Goal: Task Accomplishment & Management: Use online tool/utility

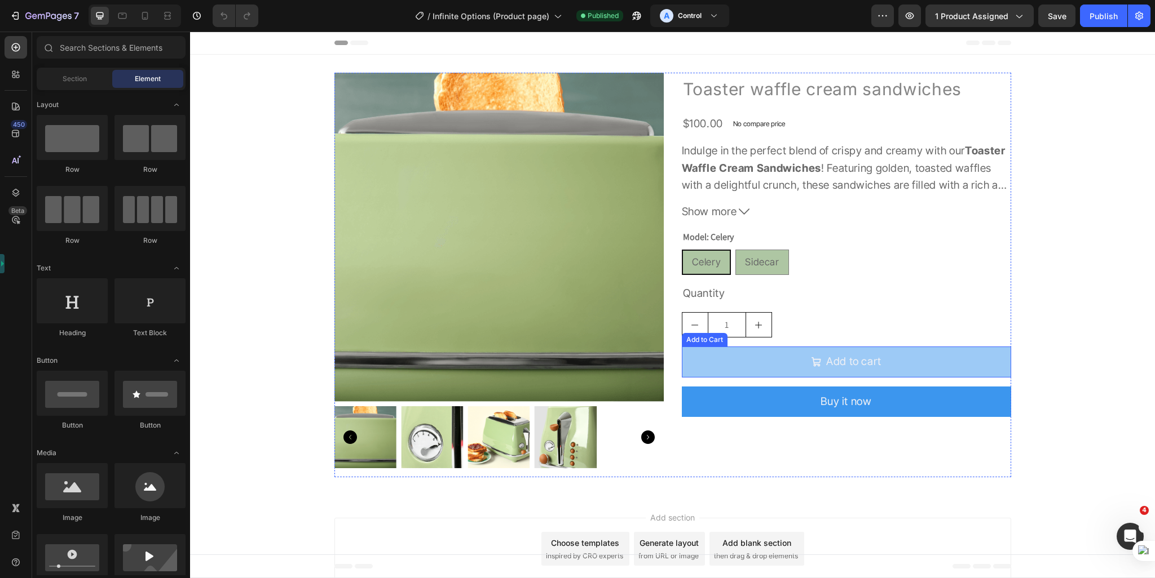
click at [746, 360] on button "Add to cart" at bounding box center [846, 362] width 329 height 30
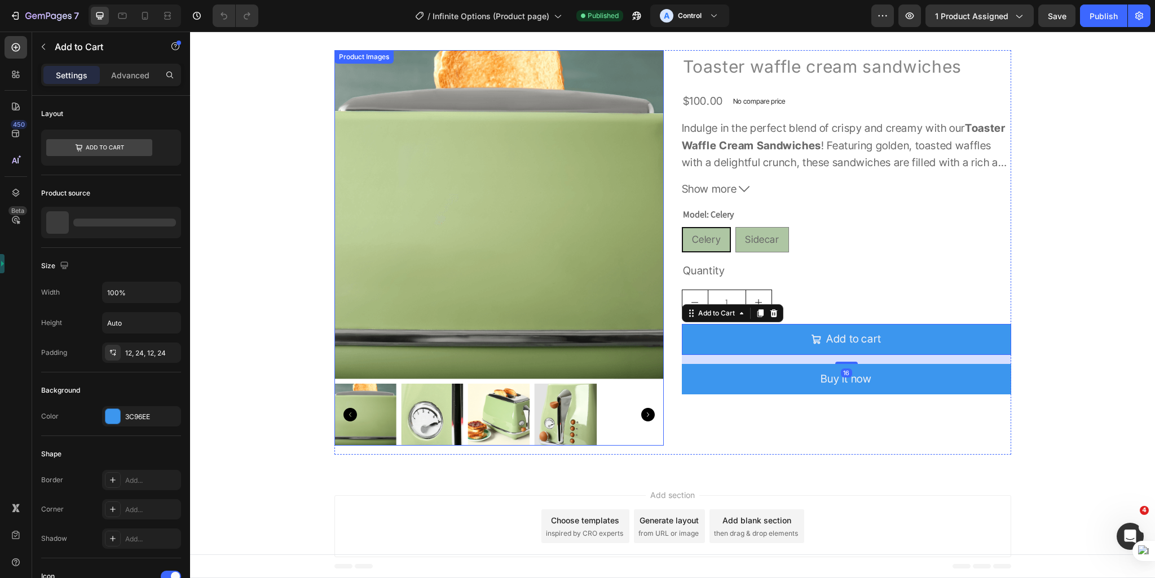
scroll to position [29, 0]
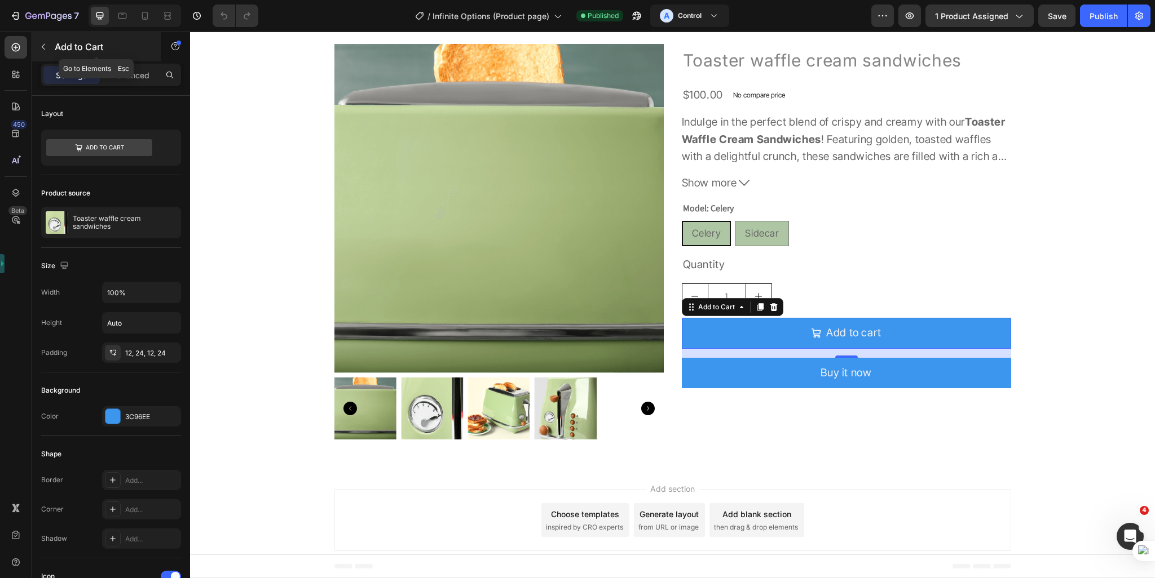
click at [43, 53] on button "button" at bounding box center [43, 47] width 18 height 18
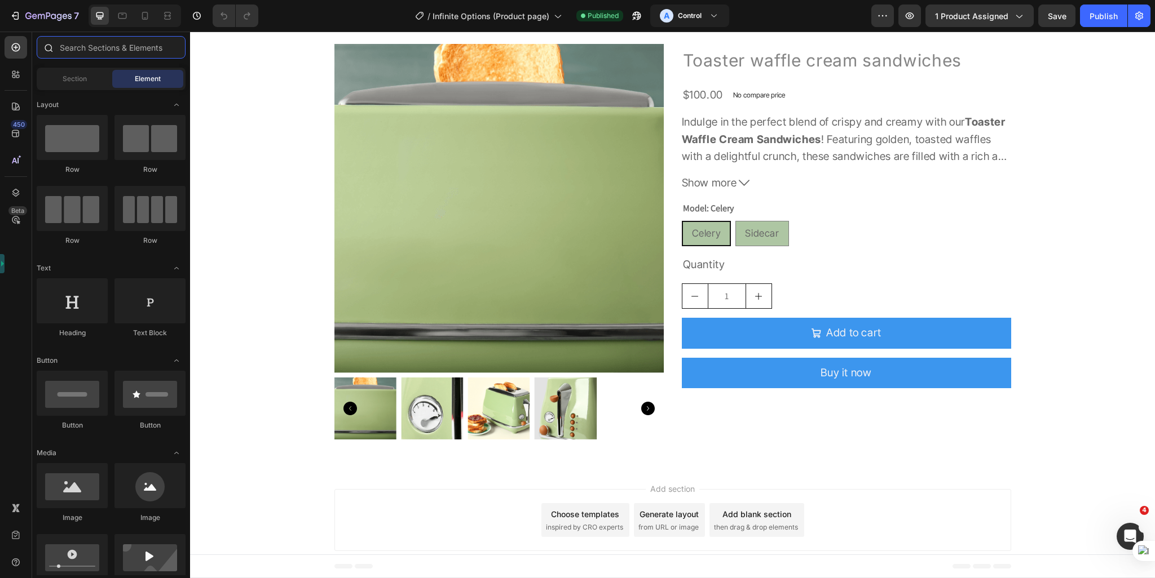
click at [72, 54] on input "text" at bounding box center [111, 47] width 149 height 23
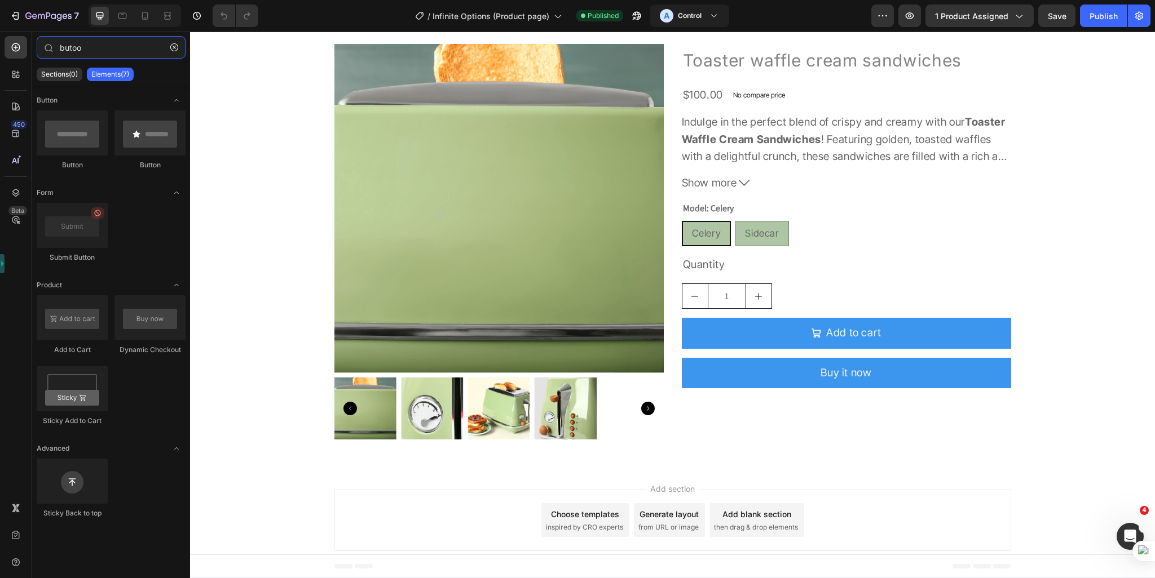
type input "butoo"
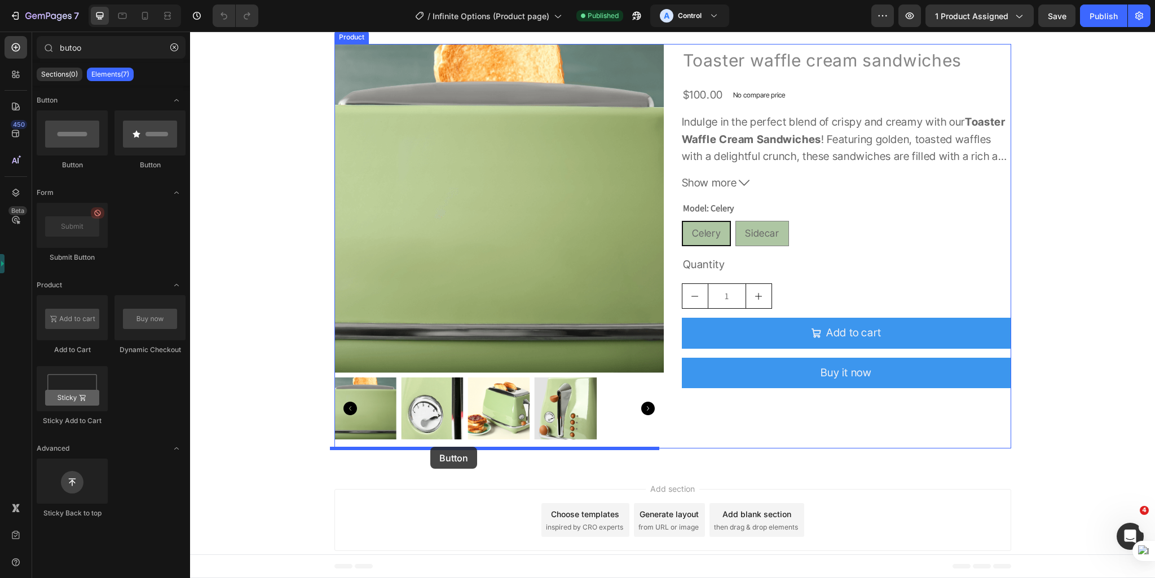
drag, startPoint x: 280, startPoint y: 187, endPoint x: 430, endPoint y: 447, distance: 300.1
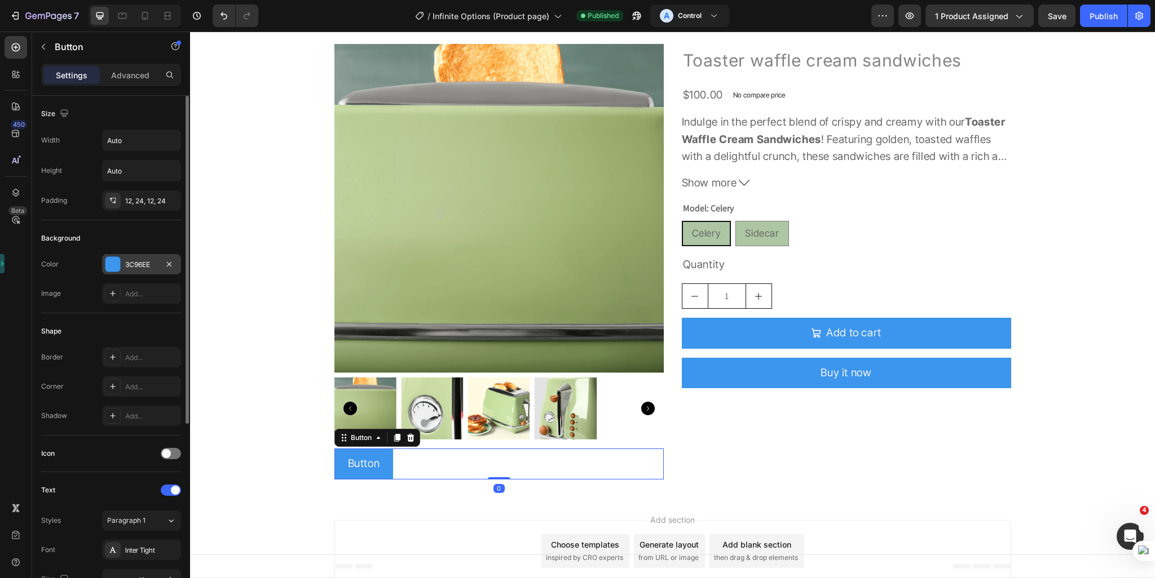
click at [144, 267] on div "3C96EE" at bounding box center [141, 265] width 33 height 10
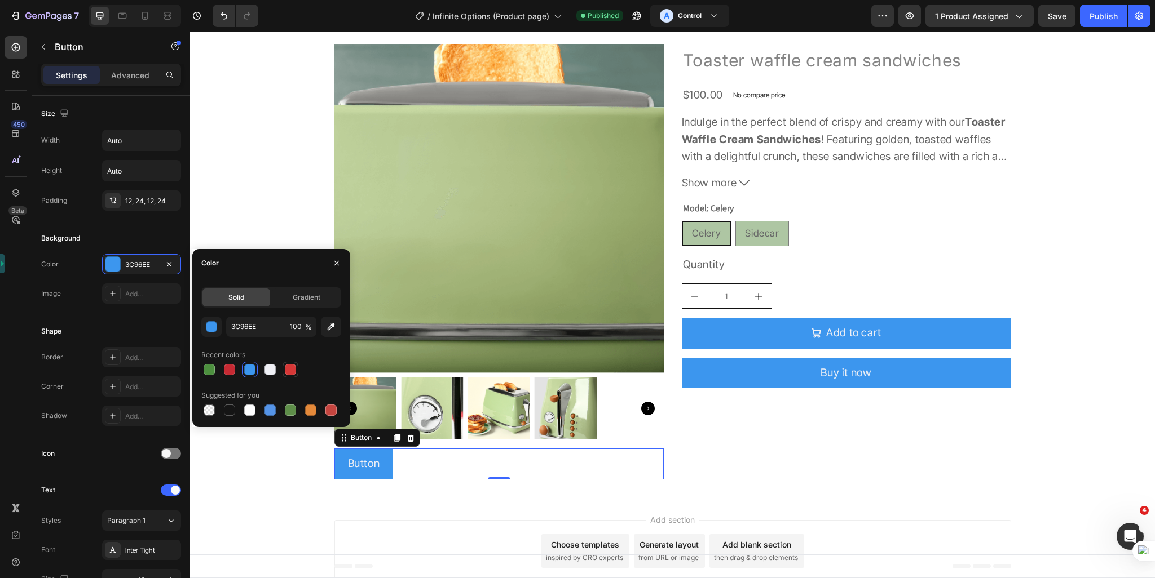
click at [297, 370] on div at bounding box center [291, 370] width 14 height 14
type input "D63837"
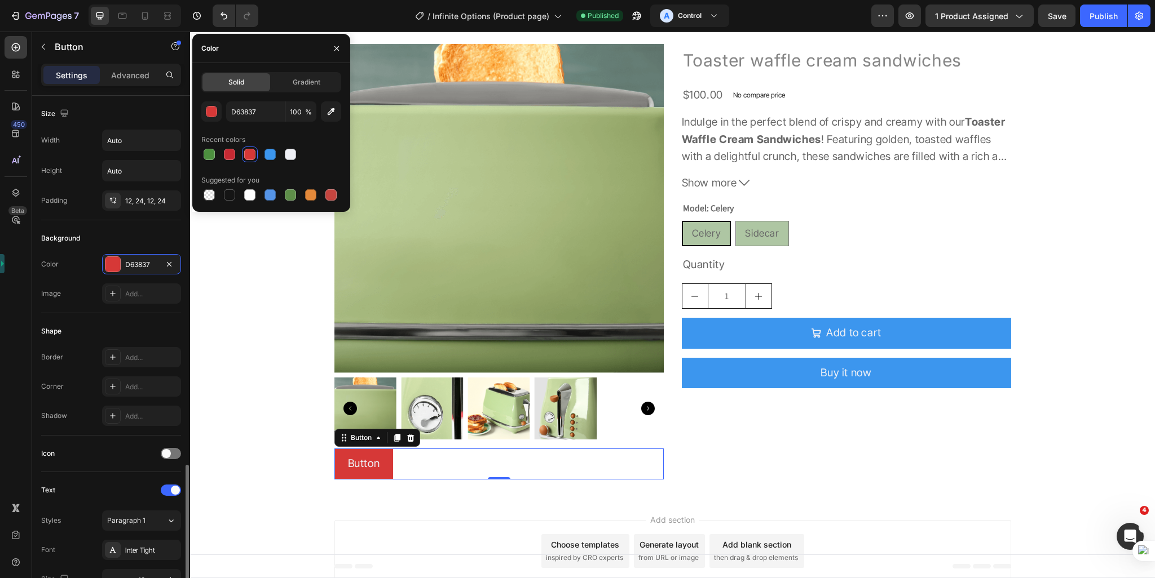
scroll to position [282, 0]
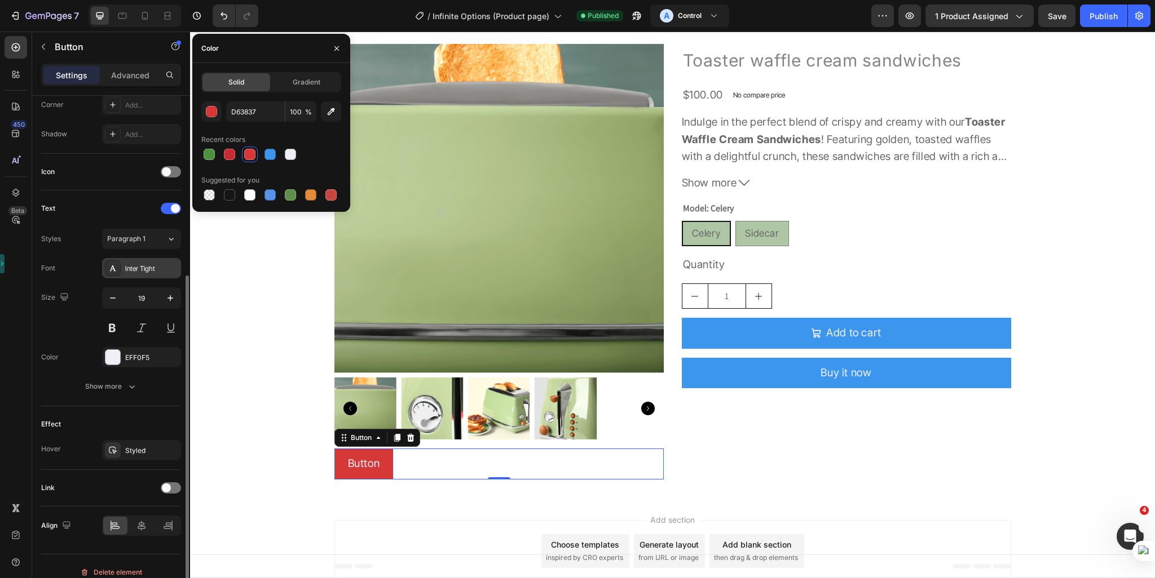
click at [149, 274] on div "Inter Tight" at bounding box center [141, 268] width 79 height 20
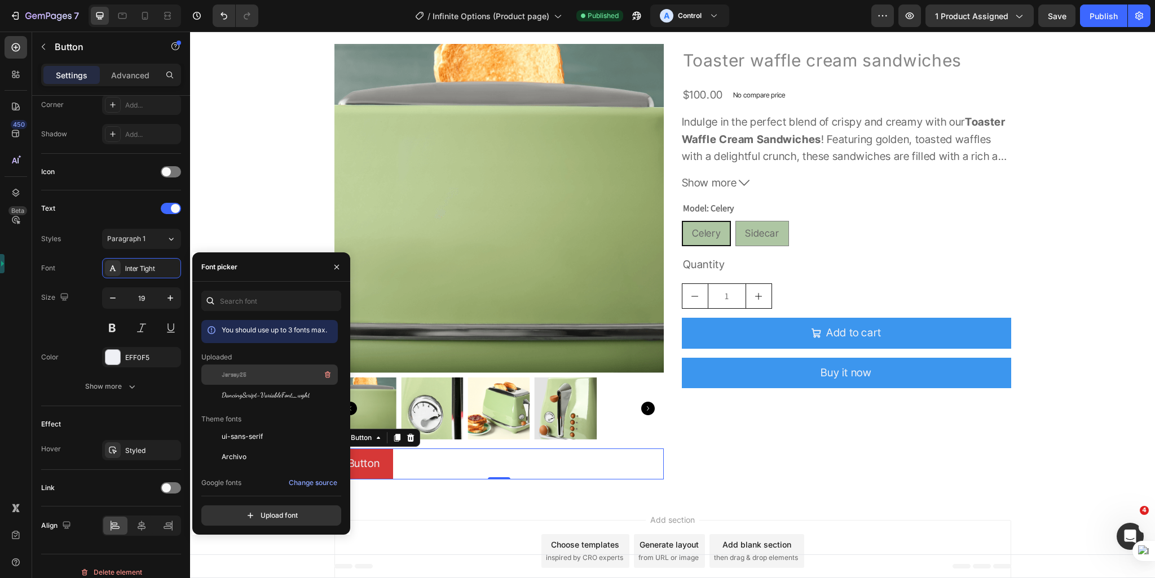
click at [240, 373] on span "Jersey25" at bounding box center [234, 375] width 25 height 10
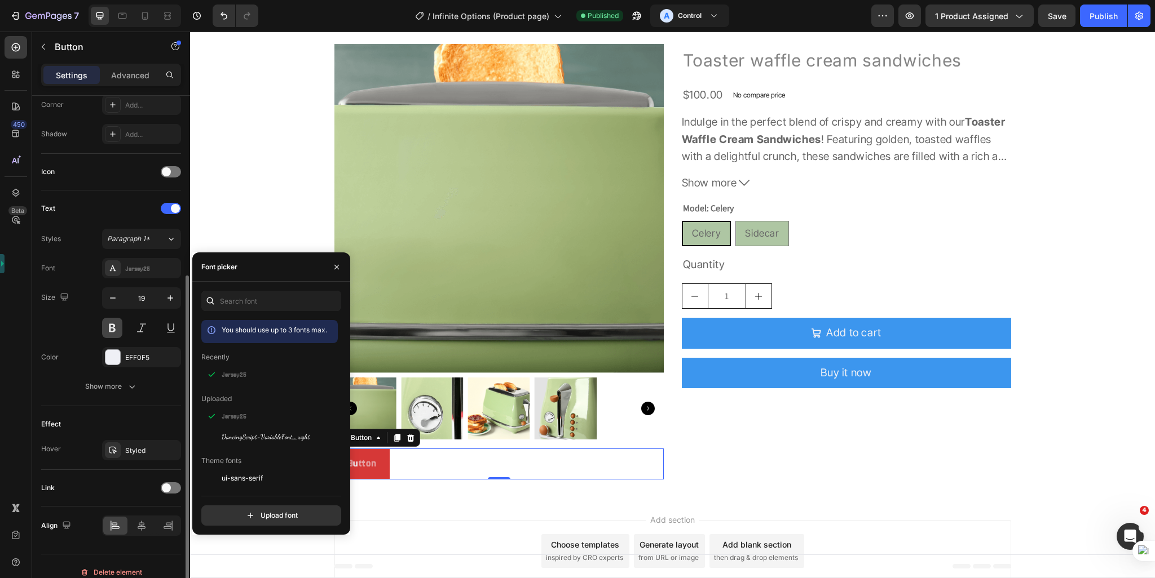
click at [112, 325] on button at bounding box center [112, 328] width 20 height 20
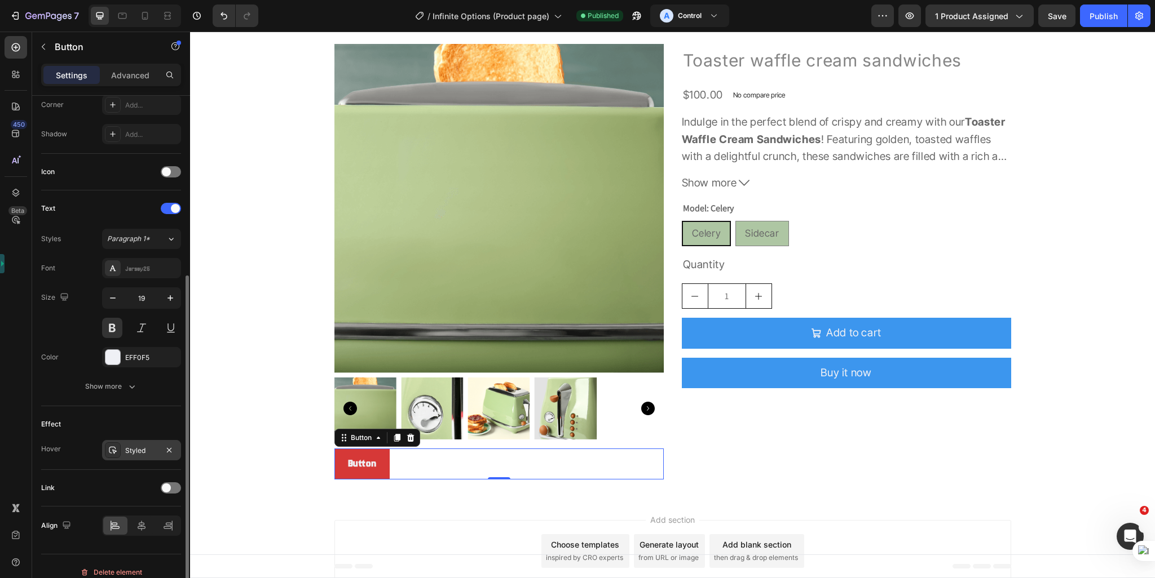
click at [160, 451] on div "Styled" at bounding box center [141, 450] width 79 height 20
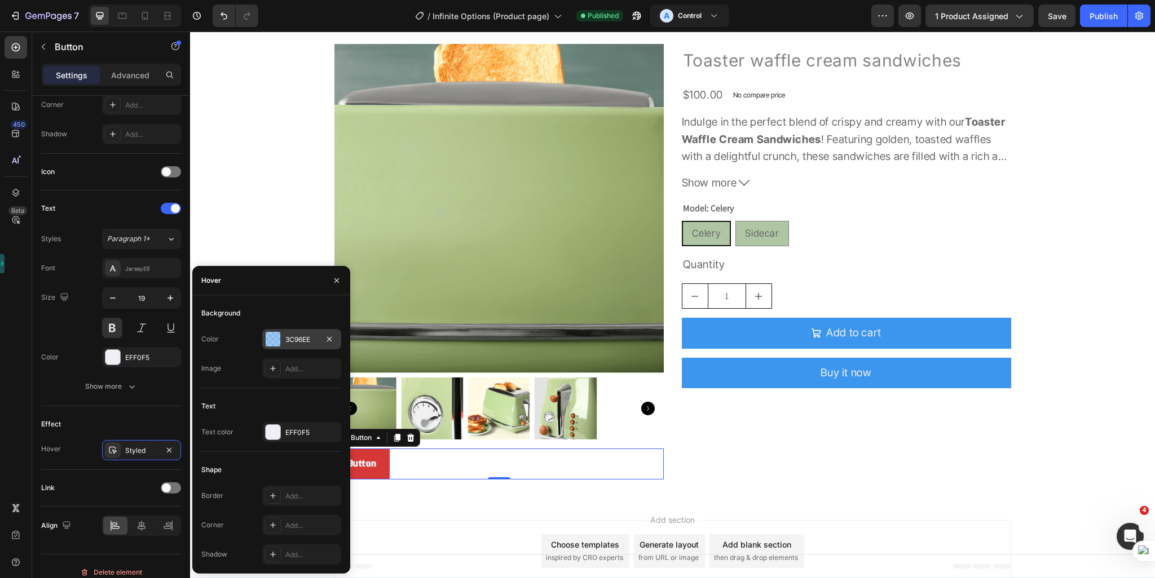
click at [271, 346] on div at bounding box center [273, 339] width 15 height 15
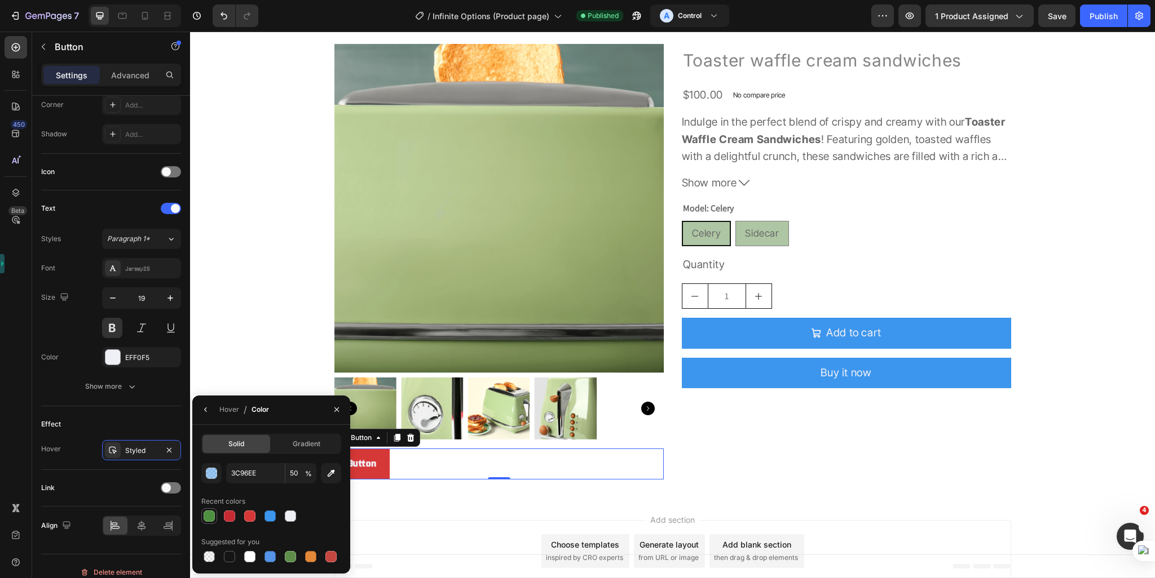
click at [264, 516] on div at bounding box center [269, 516] width 11 height 11
type input "100"
click at [319, 446] on span "Gradient" at bounding box center [307, 444] width 28 height 10
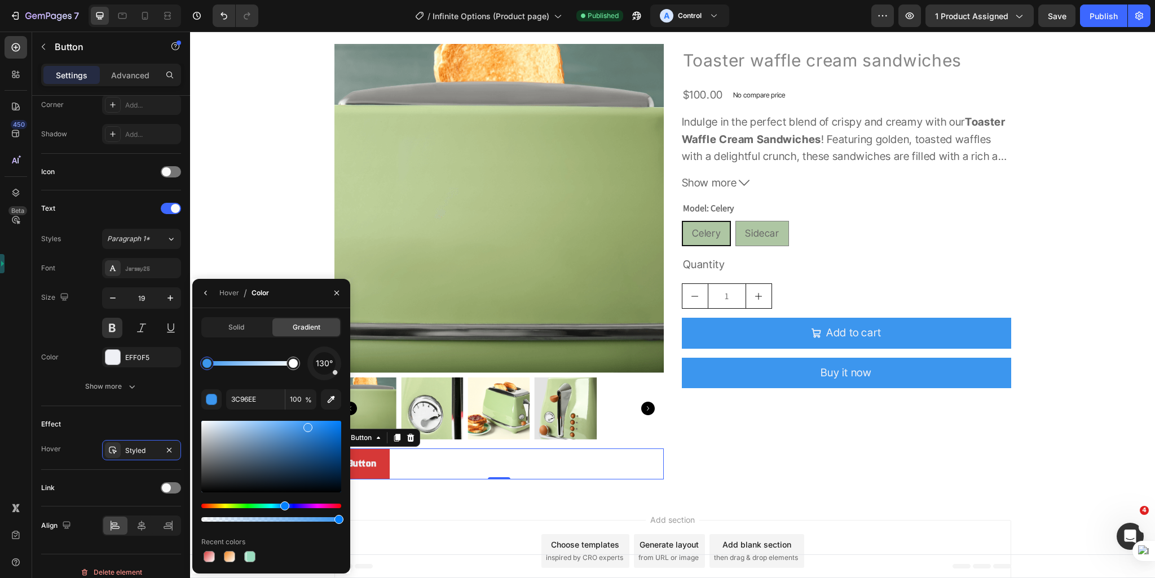
click at [325, 436] on div at bounding box center [271, 457] width 140 height 72
click at [447, 554] on div "Add section Choose templates inspired by CRO experts Generate layout from URL o…" at bounding box center [672, 551] width 677 height 62
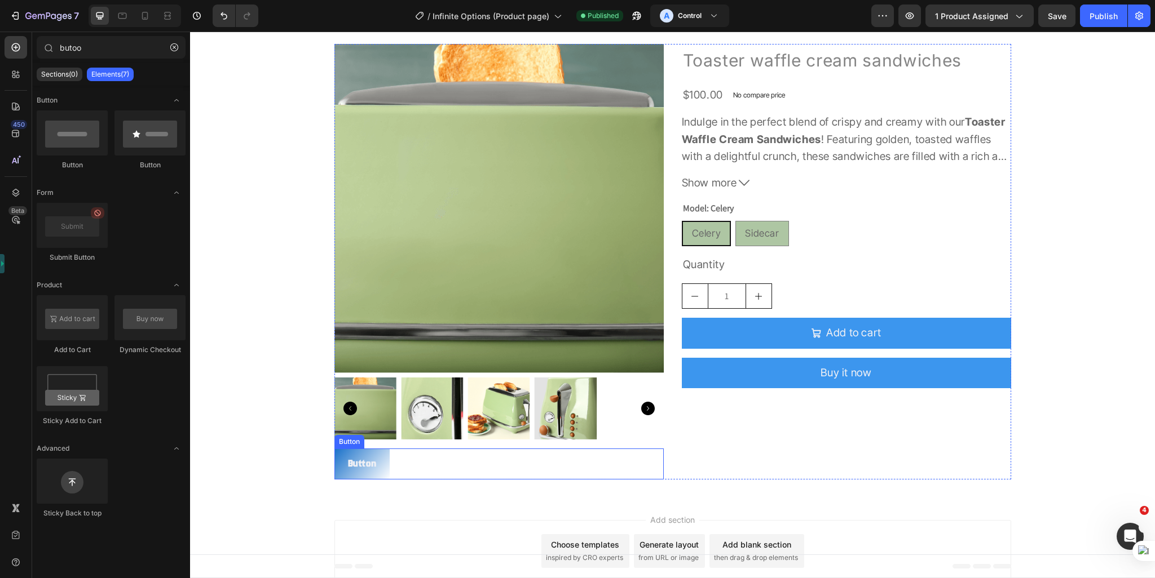
click at [339, 457] on button "Button" at bounding box center [362, 464] width 56 height 30
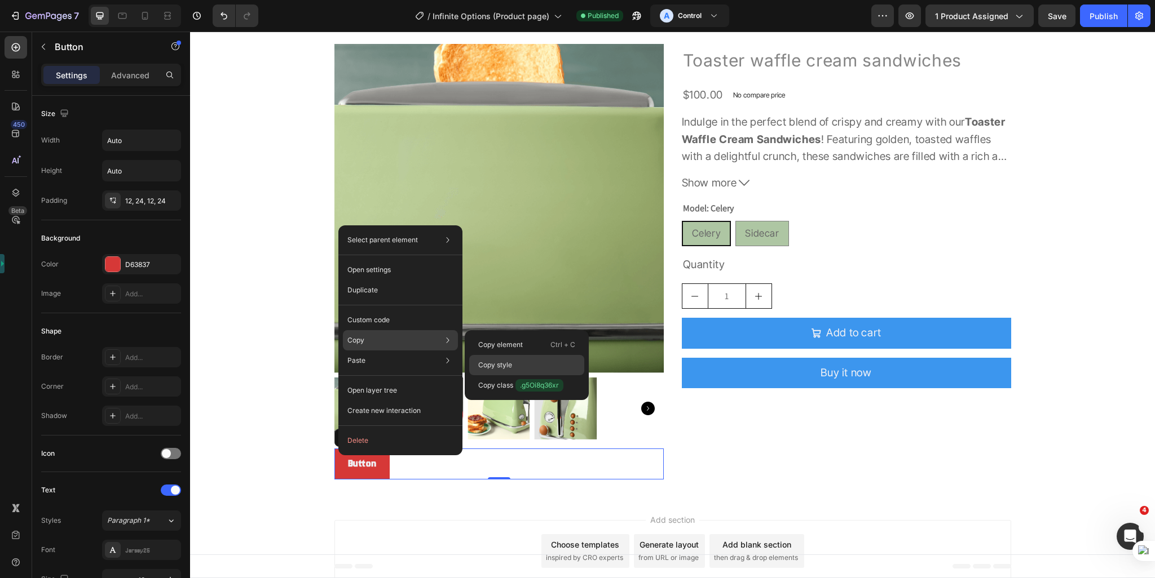
click at [541, 375] on div "Copy style" at bounding box center [526, 385] width 115 height 20
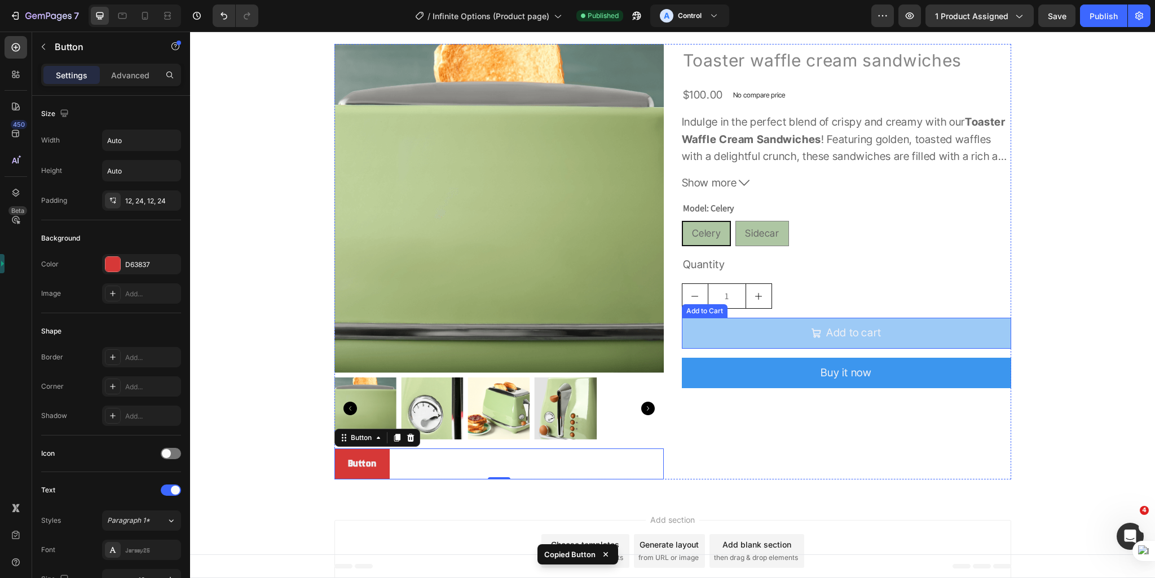
click at [706, 328] on button "Add to cart" at bounding box center [846, 333] width 329 height 30
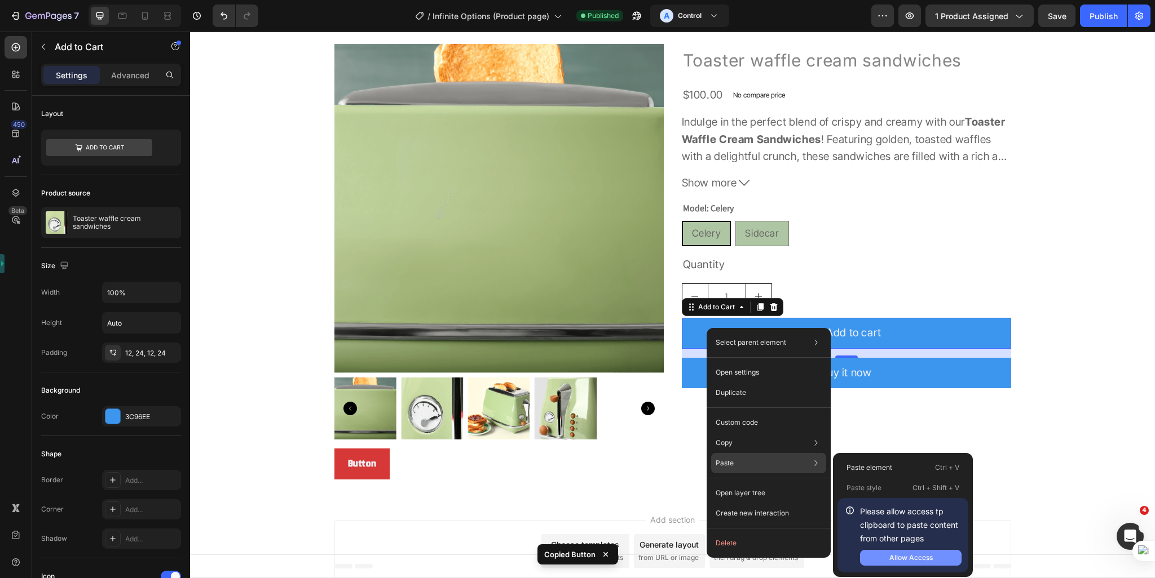
click at [918, 555] on div "Allow Access" at bounding box center [910, 558] width 43 height 10
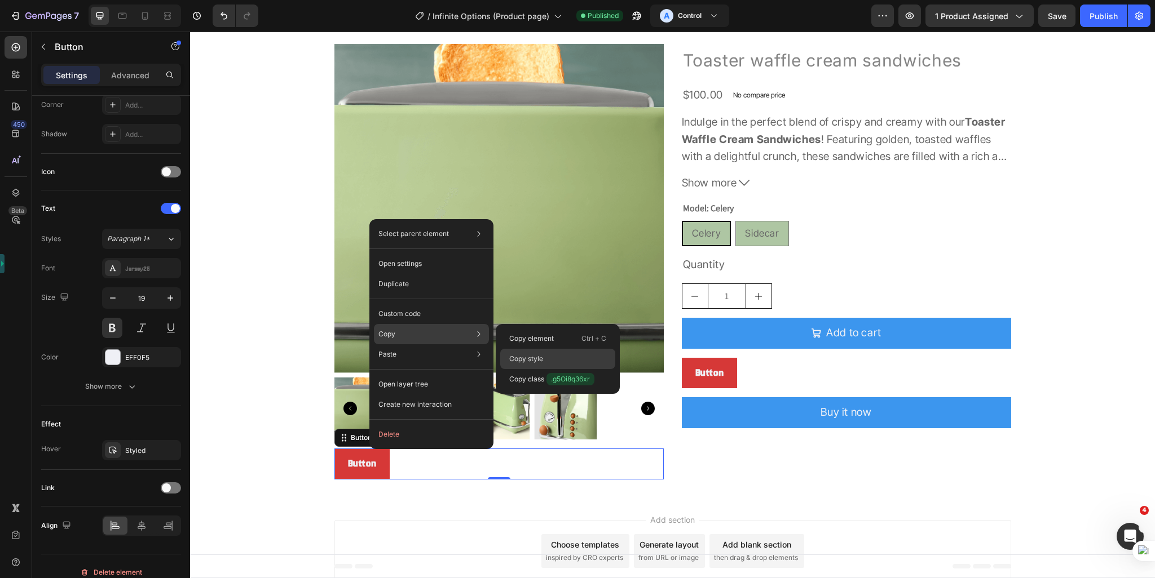
click at [514, 357] on p "Copy style" at bounding box center [526, 359] width 34 height 10
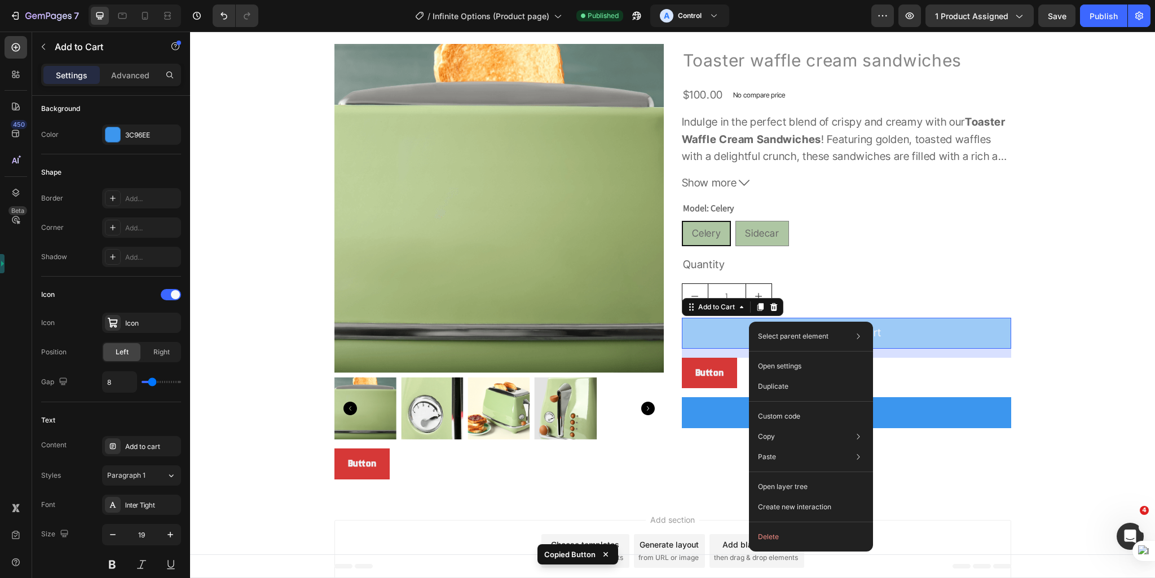
scroll to position [0, 0]
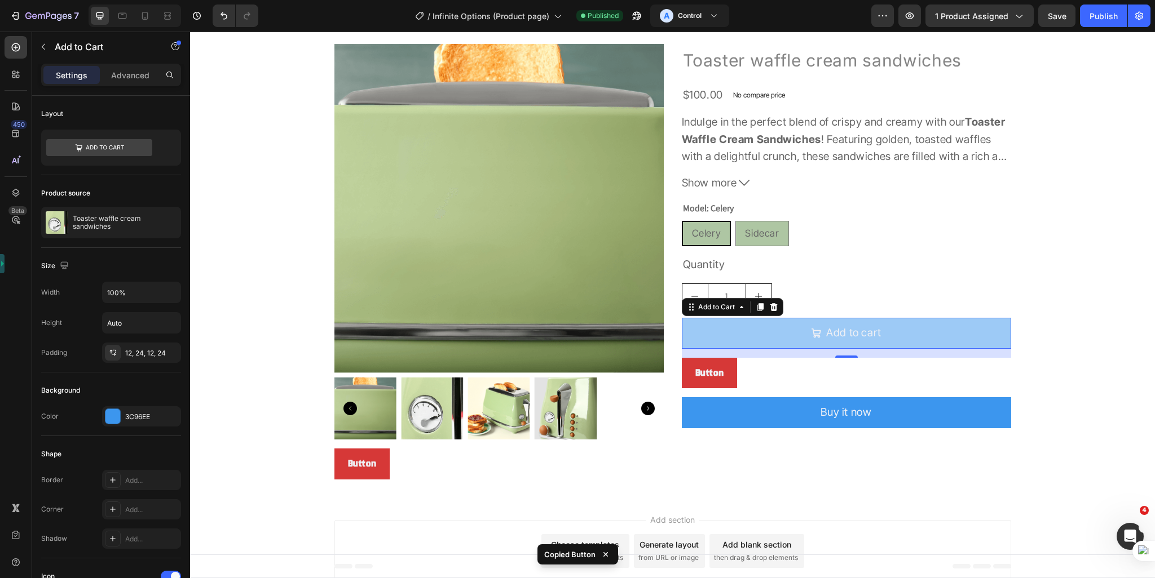
click at [722, 335] on button "Add to cart" at bounding box center [846, 333] width 329 height 30
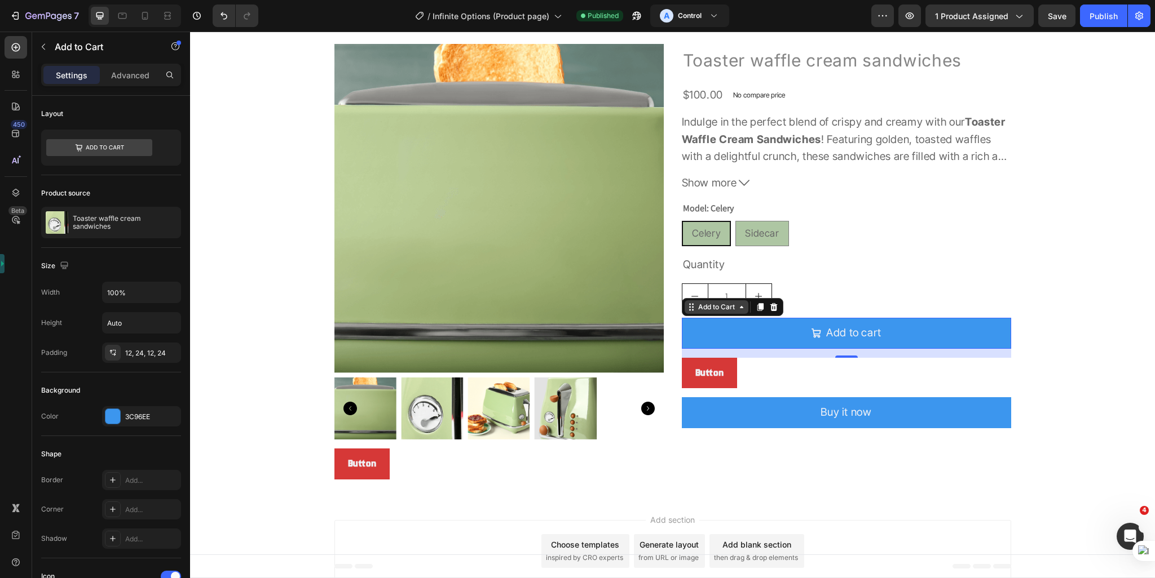
click at [723, 307] on div "Add to Cart" at bounding box center [716, 307] width 41 height 10
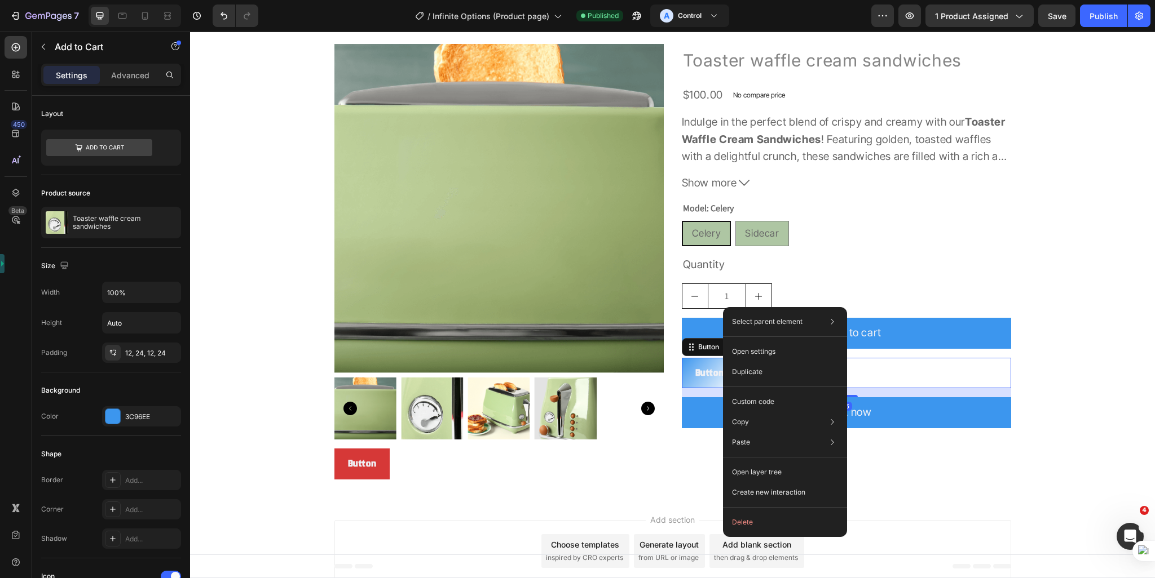
click at [684, 373] on button "Button" at bounding box center [710, 373] width 56 height 30
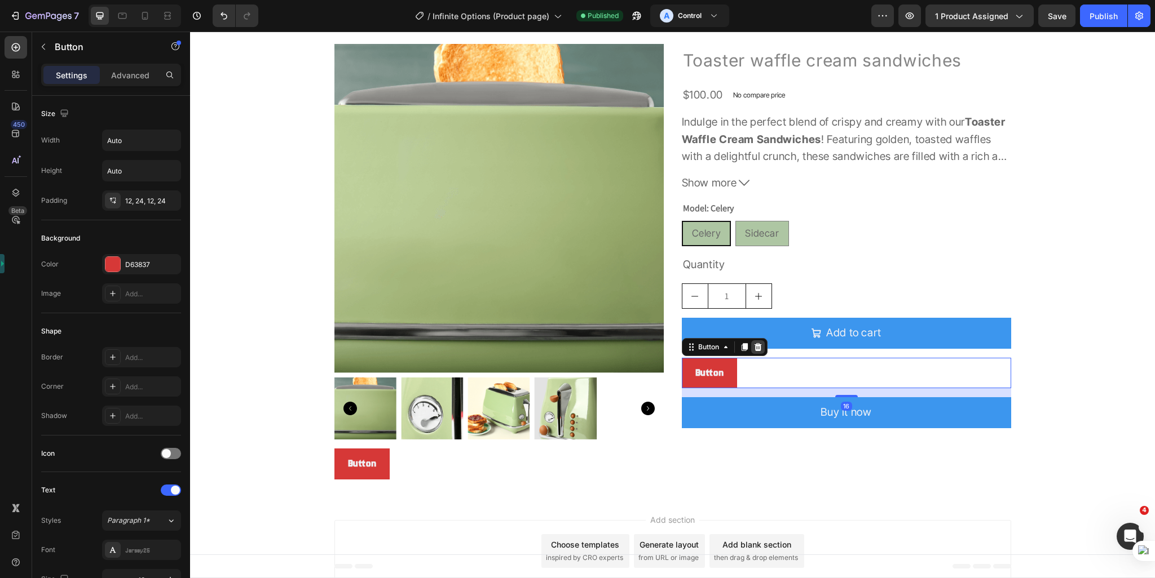
click at [759, 345] on div at bounding box center [758, 348] width 14 height 14
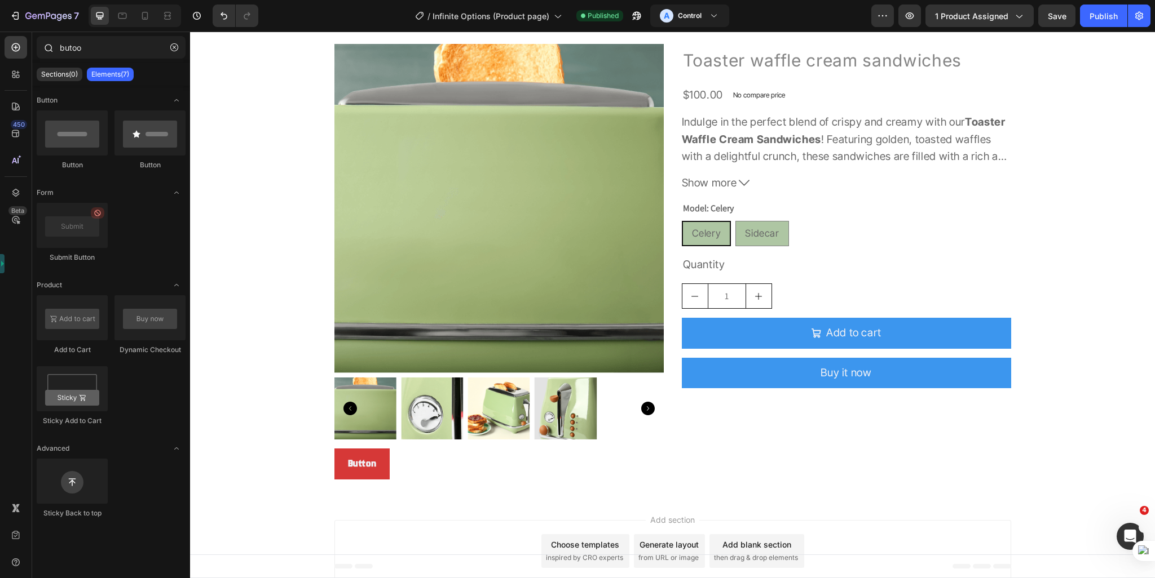
click at [51, 52] on div at bounding box center [48, 47] width 23 height 23
click at [95, 50] on input "butoo" at bounding box center [111, 47] width 149 height 23
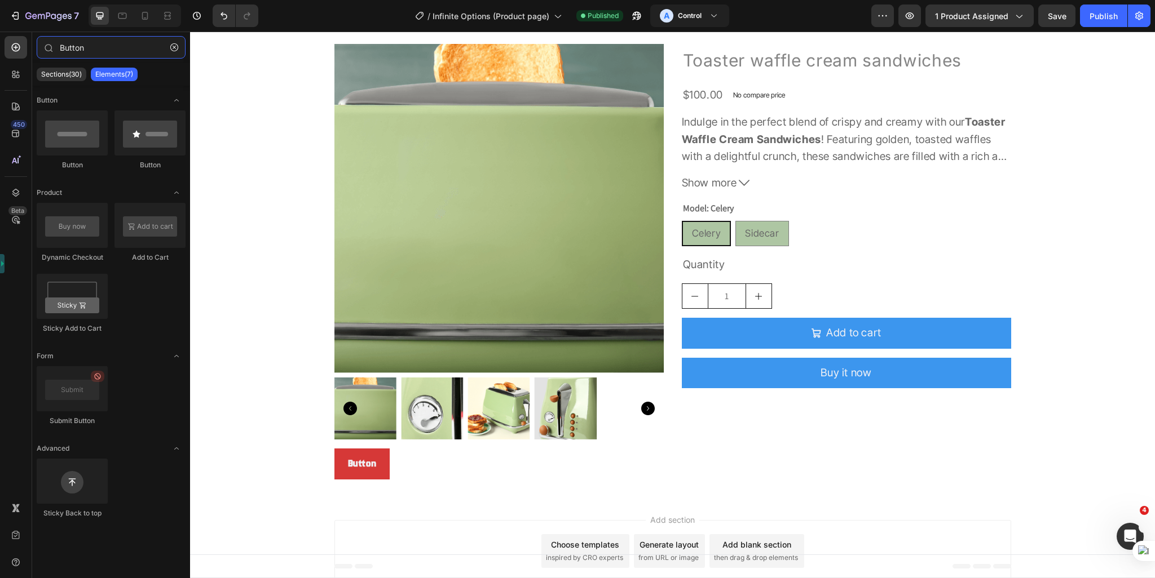
type input "Button"
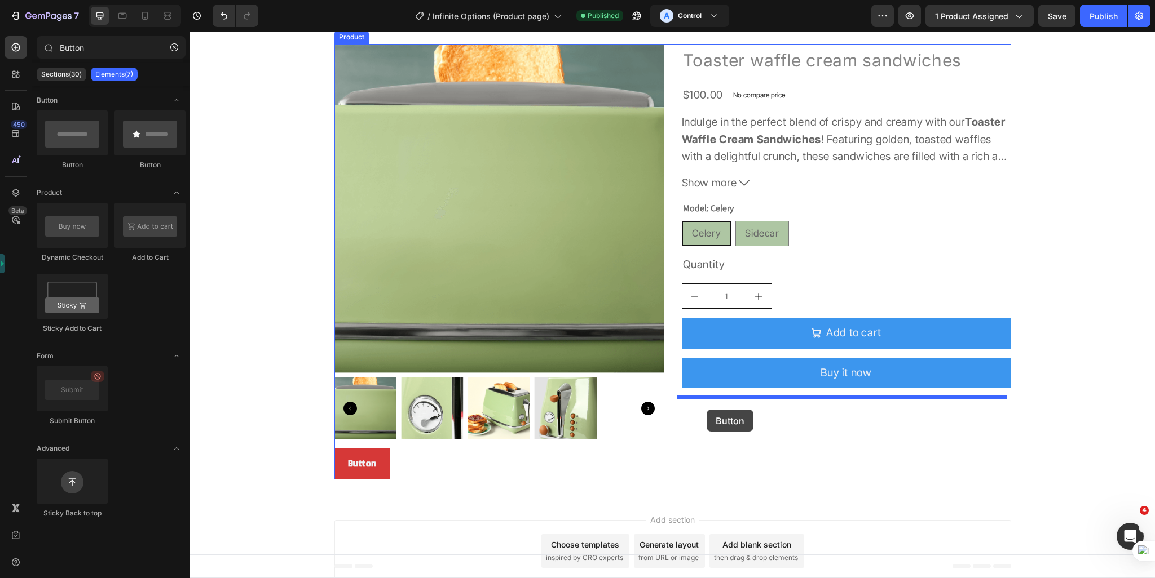
drag, startPoint x: 302, startPoint y: 184, endPoint x: 427, endPoint y: 560, distance: 395.8
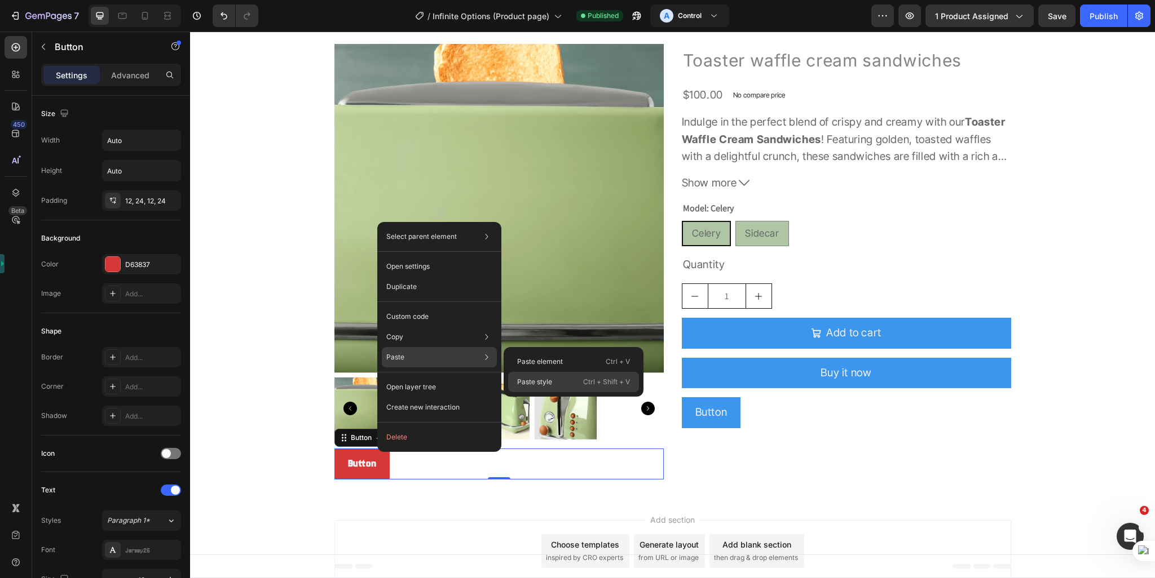
click at [555, 387] on div "Paste style Ctrl + Shift + V" at bounding box center [573, 382] width 131 height 20
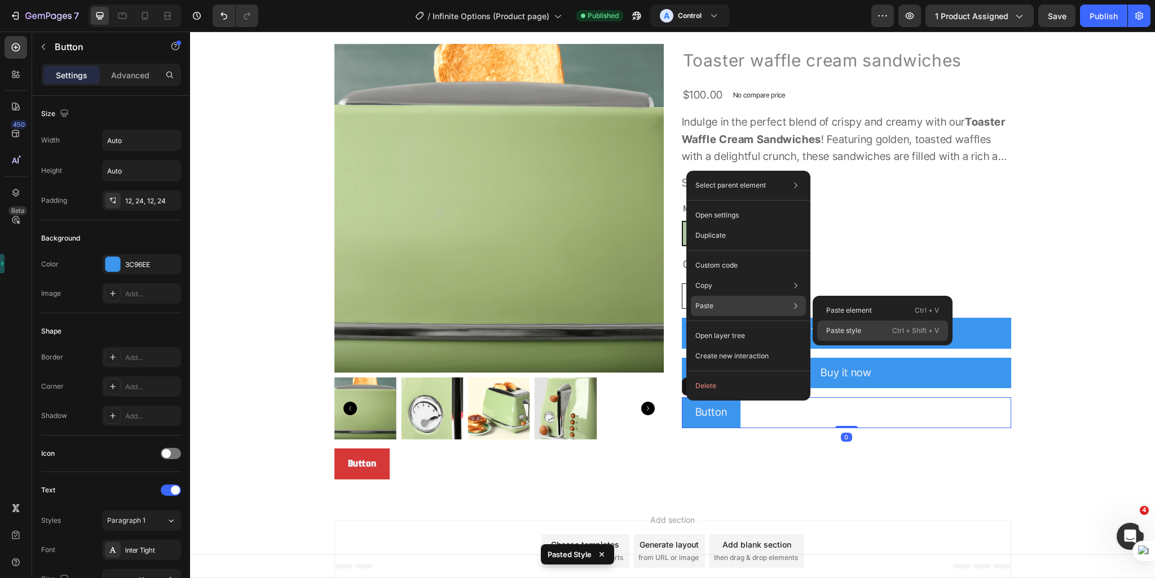
click at [855, 335] on p "Paste style" at bounding box center [843, 331] width 35 height 10
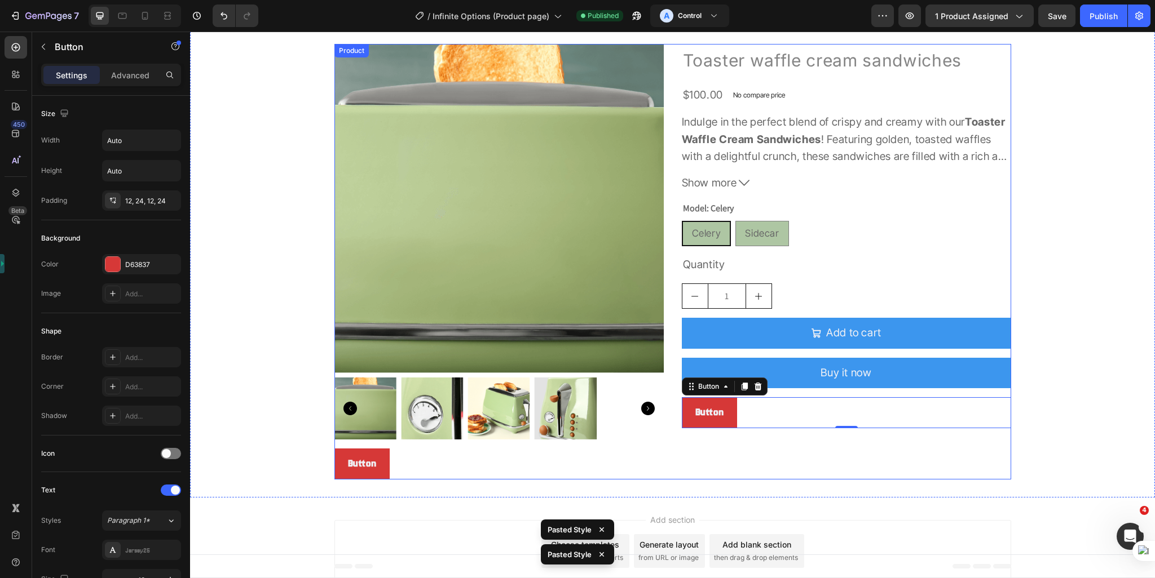
click at [788, 457] on div "Toaster waffle cream sandwiches Product Title $100.00 Product Price Product Pri…" at bounding box center [846, 262] width 329 height 436
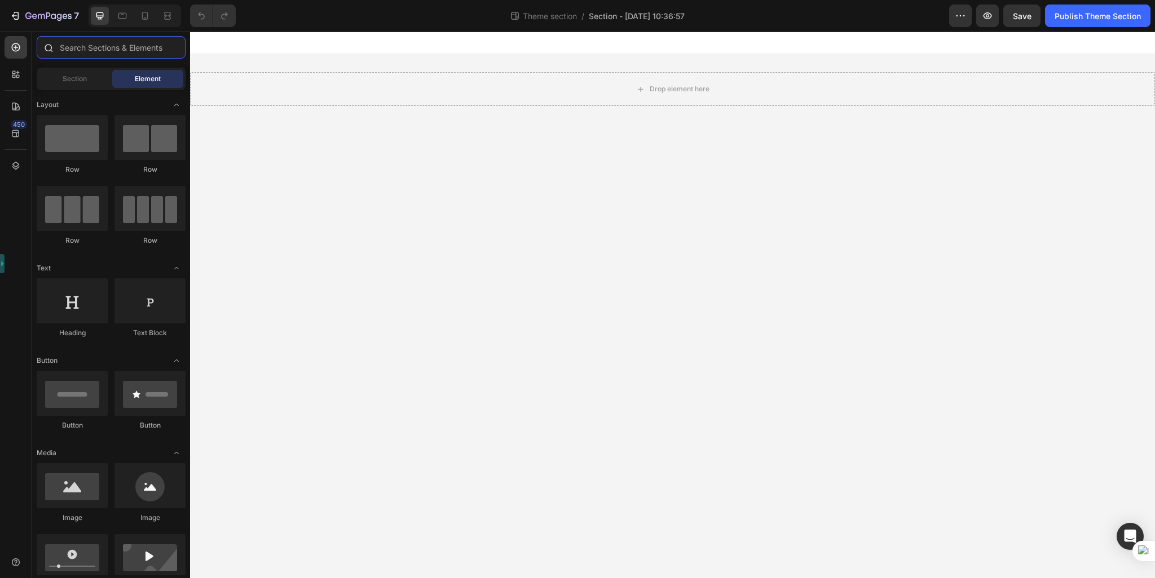
click at [86, 52] on input "text" at bounding box center [111, 47] width 149 height 23
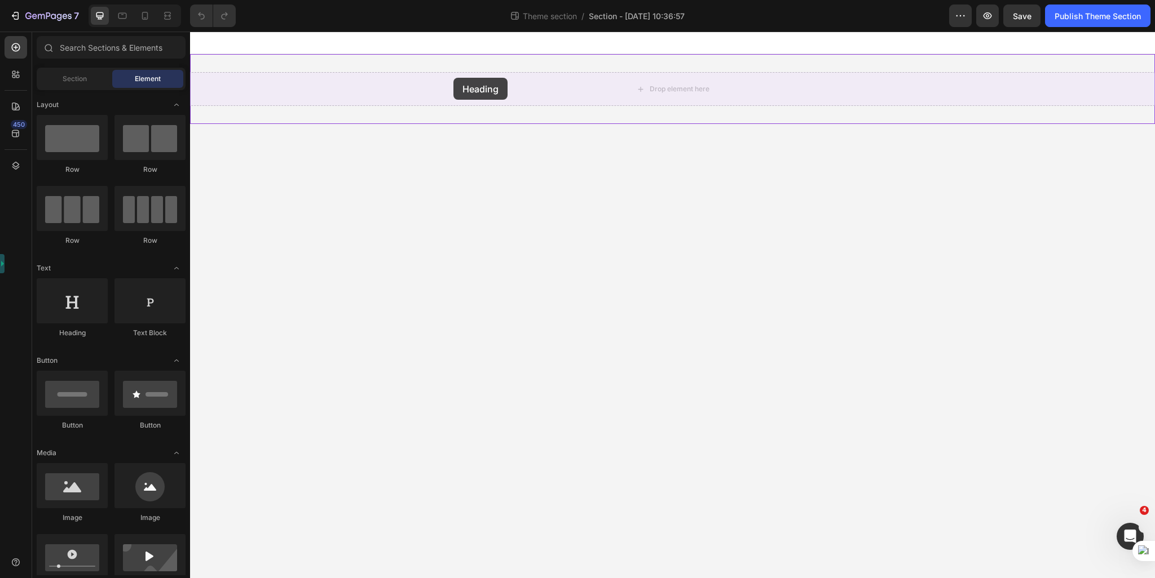
drag, startPoint x: 271, startPoint y: 344, endPoint x: 453, endPoint y: 107, distance: 298.7
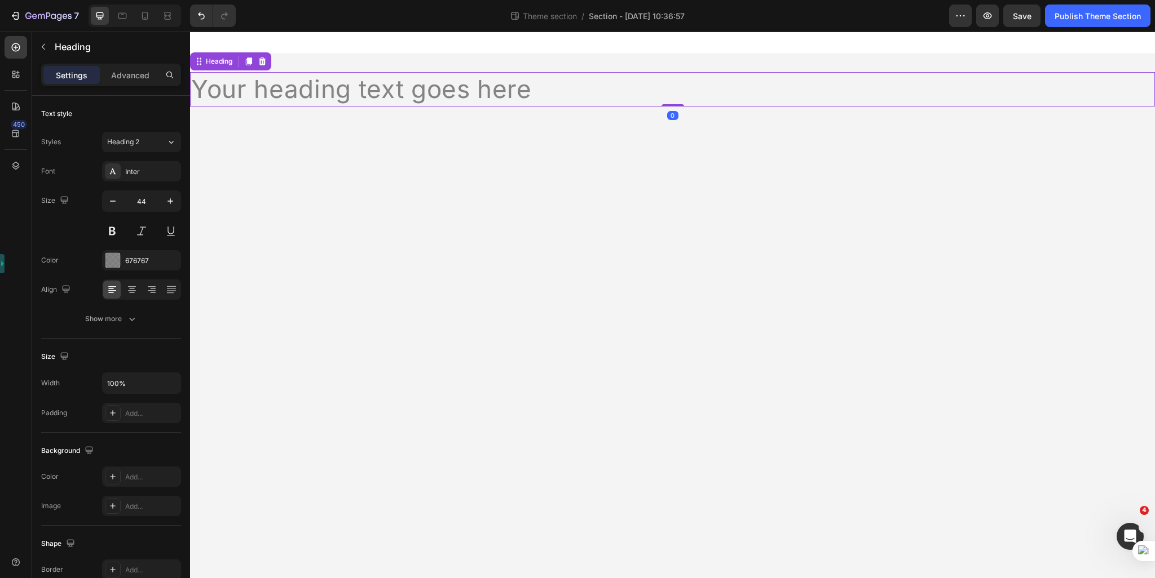
click at [434, 93] on h2 "Your heading text goes here" at bounding box center [672, 89] width 965 height 34
click at [434, 93] on p "Your heading text goes here" at bounding box center [672, 89] width 962 height 32
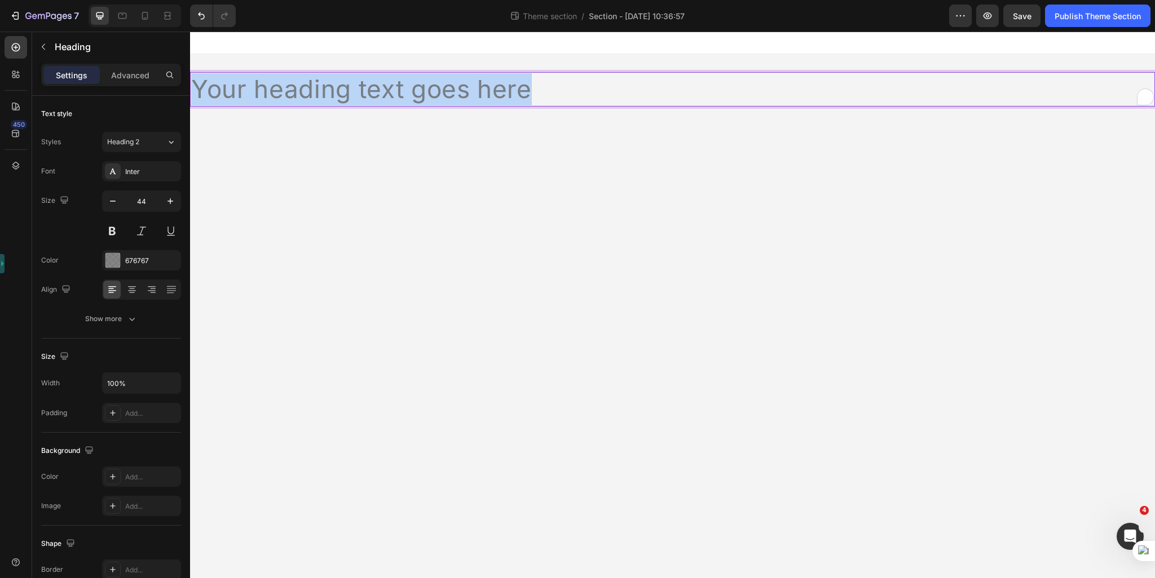
click at [434, 93] on p "Your heading text goes here" at bounding box center [672, 89] width 962 height 32
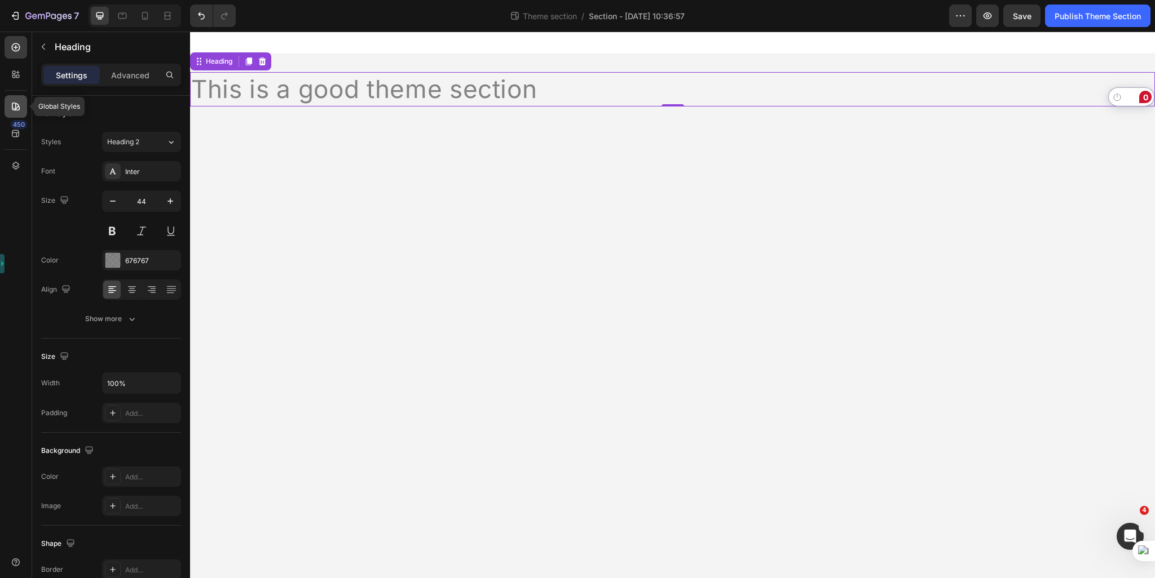
click at [20, 114] on div at bounding box center [16, 106] width 23 height 23
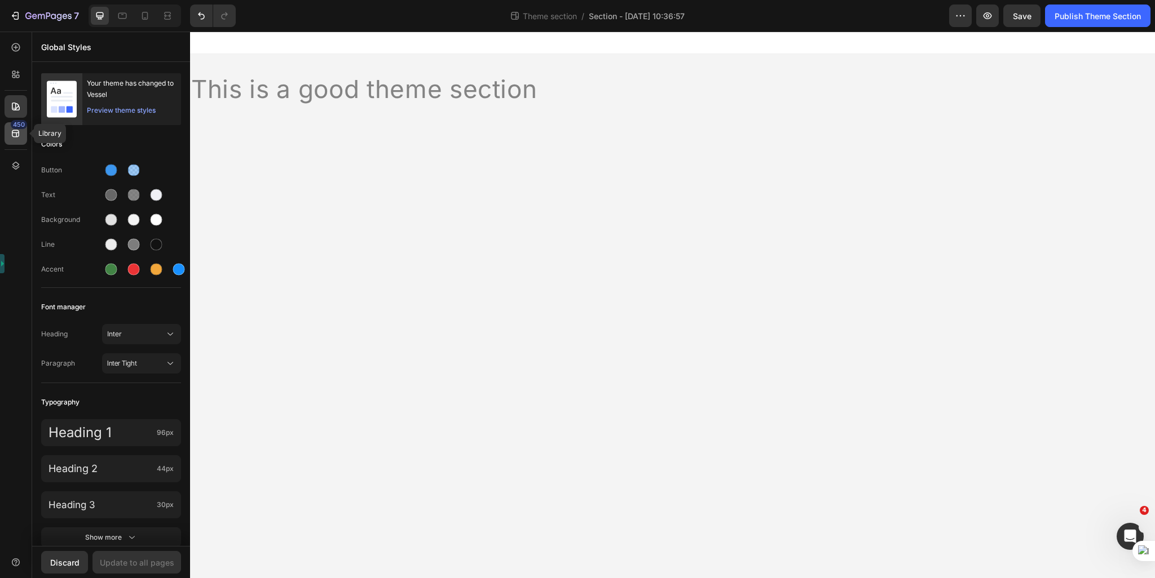
click at [14, 126] on div "450" at bounding box center [19, 124] width 16 height 9
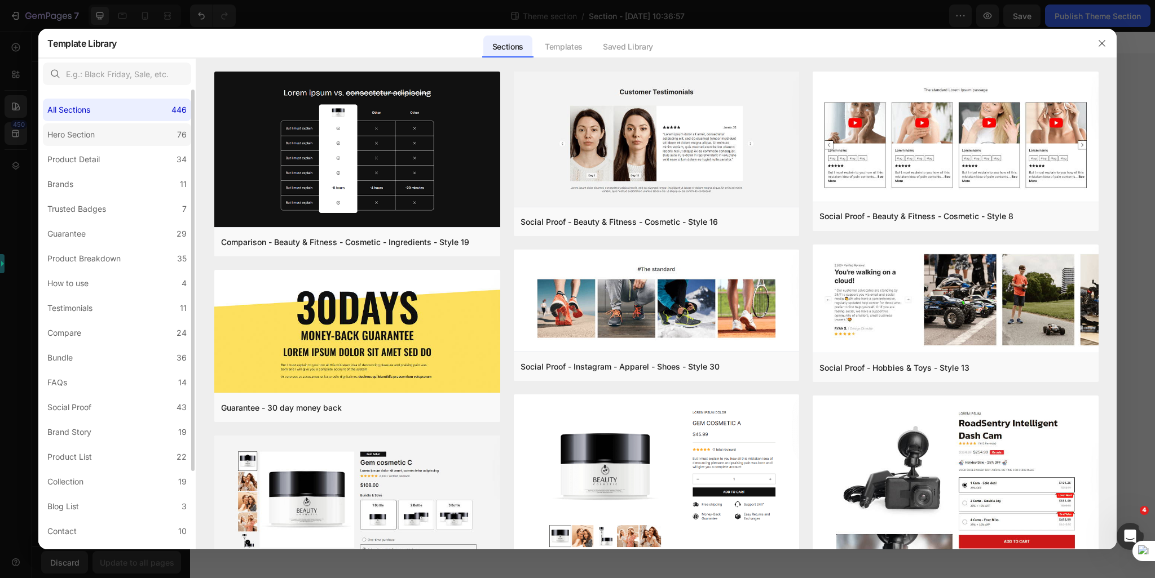
drag, startPoint x: 89, startPoint y: 133, endPoint x: 93, endPoint y: 143, distance: 11.1
click at [90, 134] on div "Hero Section" at bounding box center [70, 135] width 47 height 14
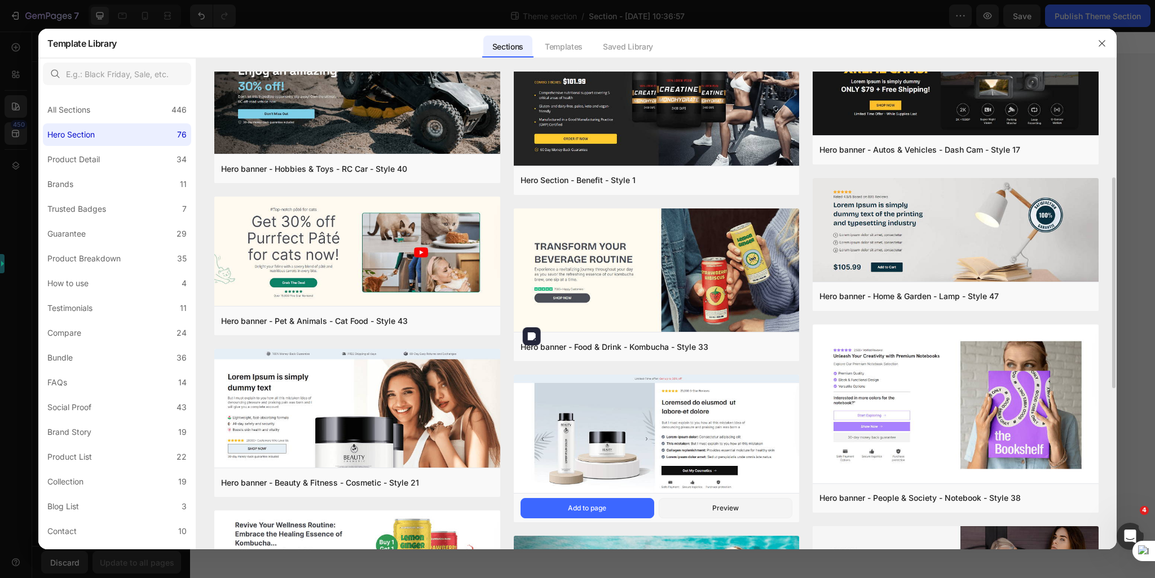
scroll to position [113, 0]
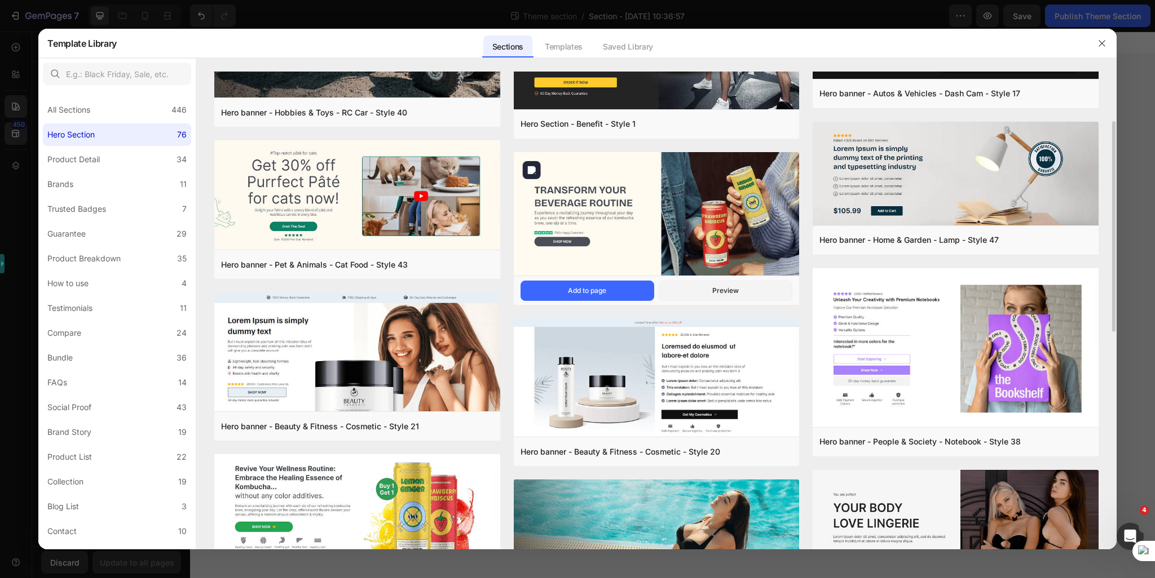
click at [625, 235] on img at bounding box center [656, 215] width 285 height 126
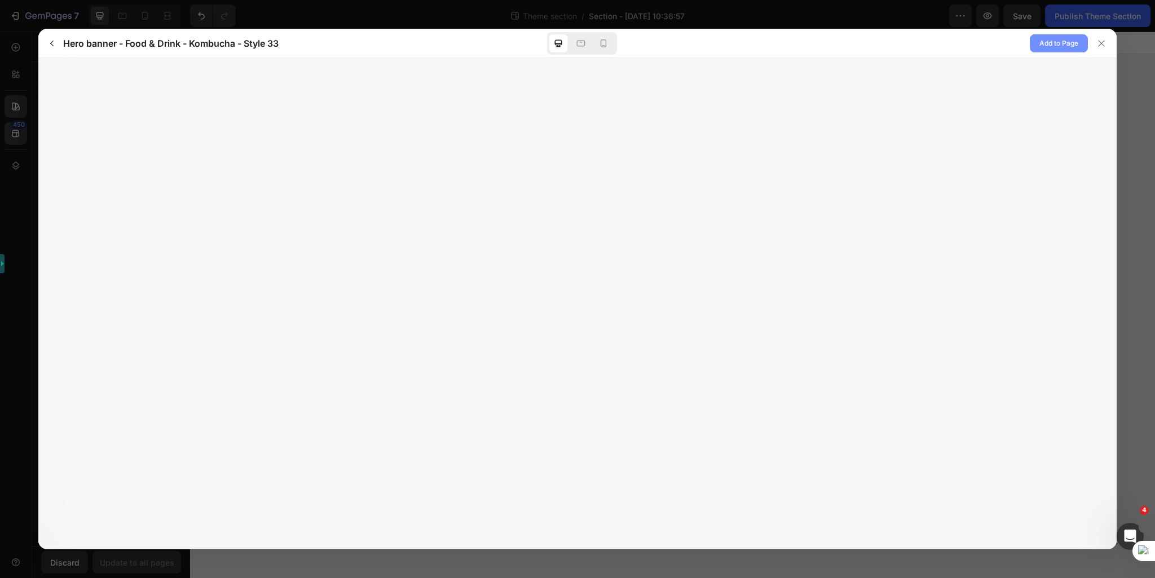
click at [1067, 43] on span "Add to Page" at bounding box center [1058, 44] width 39 height 14
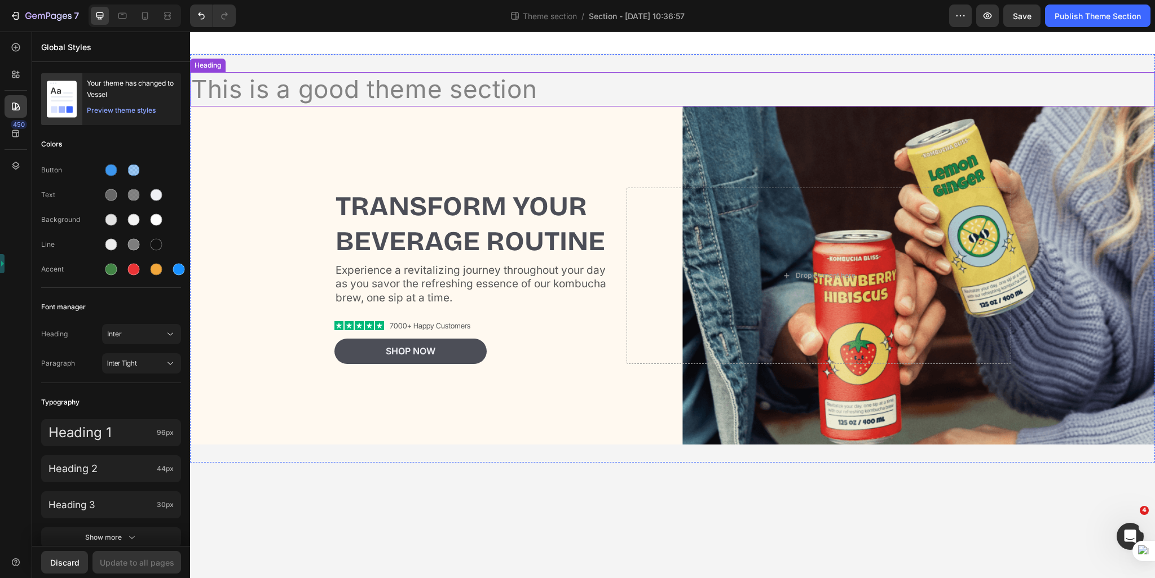
click at [341, 95] on p "This is a good theme section" at bounding box center [672, 89] width 962 height 32
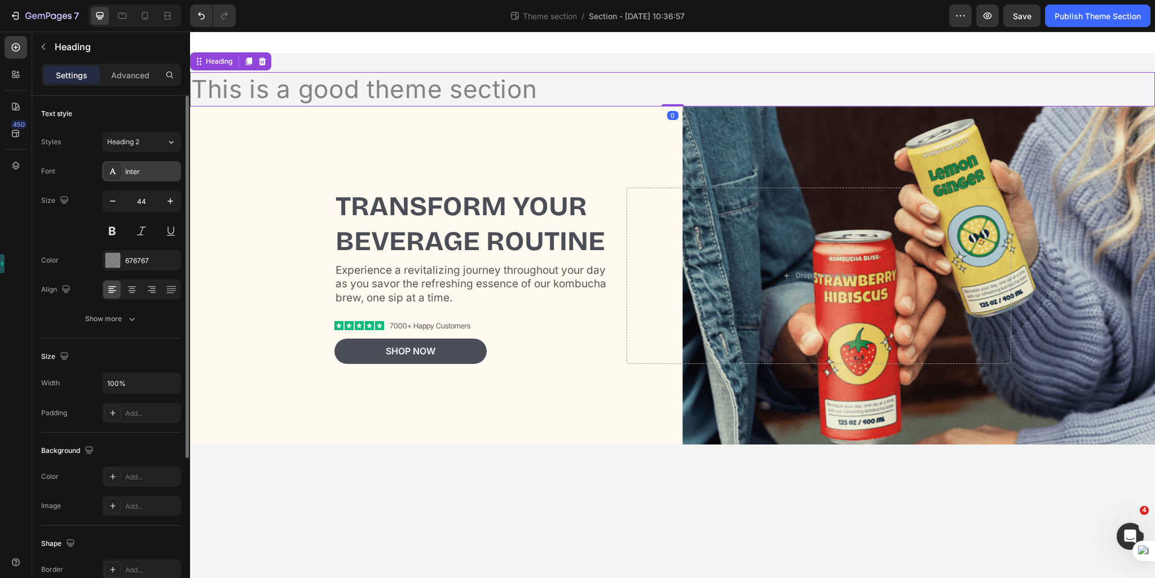
click at [142, 174] on div "Inter" at bounding box center [151, 172] width 53 height 10
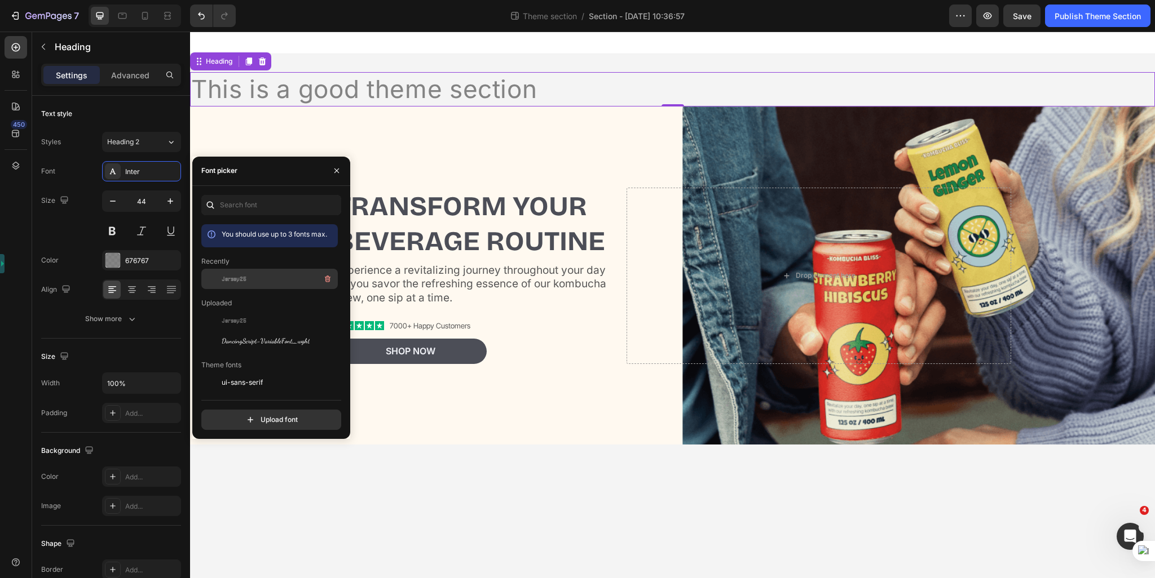
click at [239, 283] on span "Jersey25" at bounding box center [234, 279] width 25 height 10
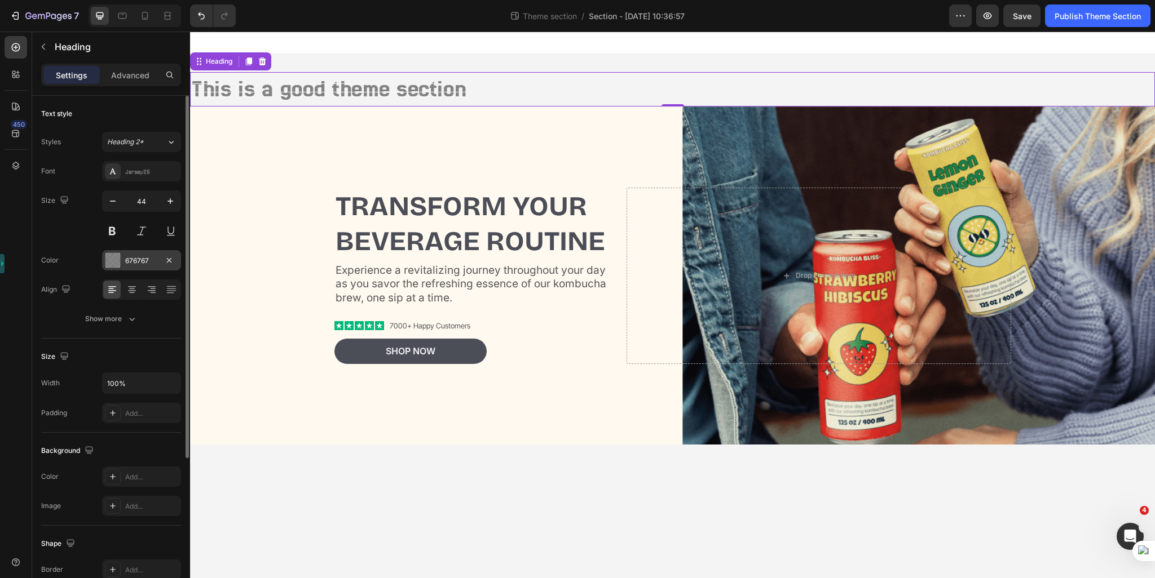
click at [117, 264] on div at bounding box center [112, 260] width 15 height 15
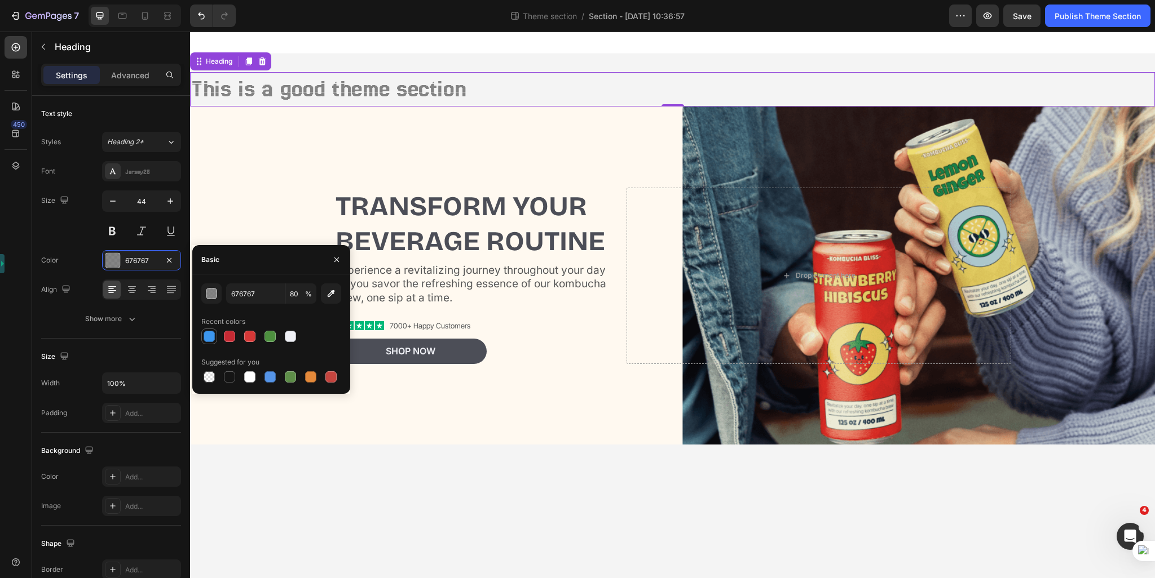
click at [207, 338] on div at bounding box center [209, 336] width 11 height 11
type input "3C96EE"
type input "100"
click at [262, 338] on div at bounding box center [270, 337] width 16 height 16
type input "4D903F"
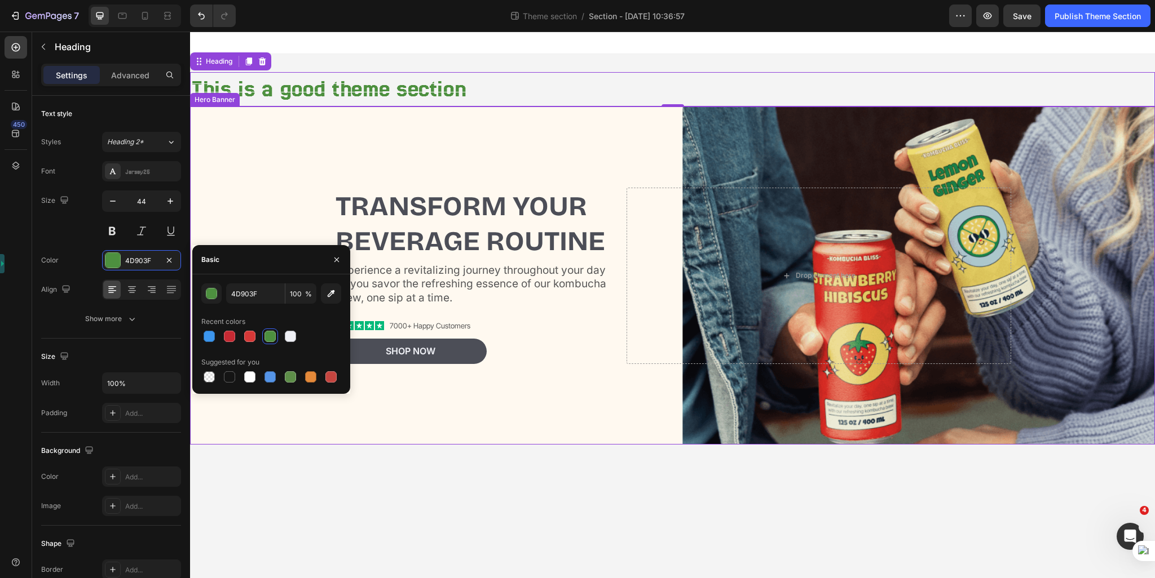
click at [584, 107] on div "Transform Your Beverage Routine Heading Experience a revitalizing journey throu…" at bounding box center [672, 276] width 965 height 338
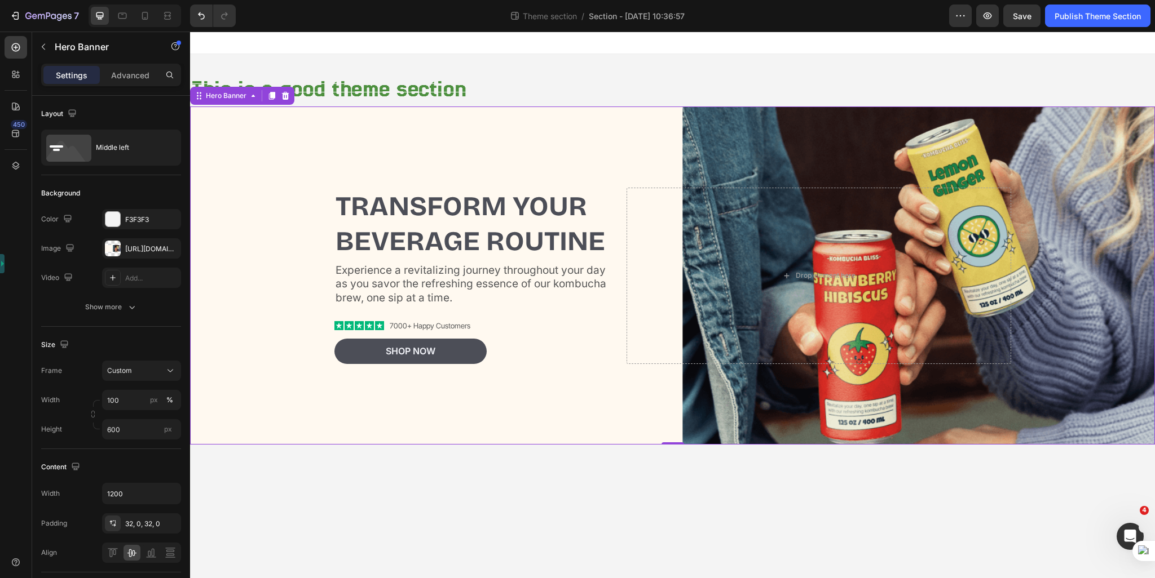
click at [489, 281] on p "Experience a revitalizing journey throughout your day as you savor the refreshi…" at bounding box center [471, 285] width 272 height 42
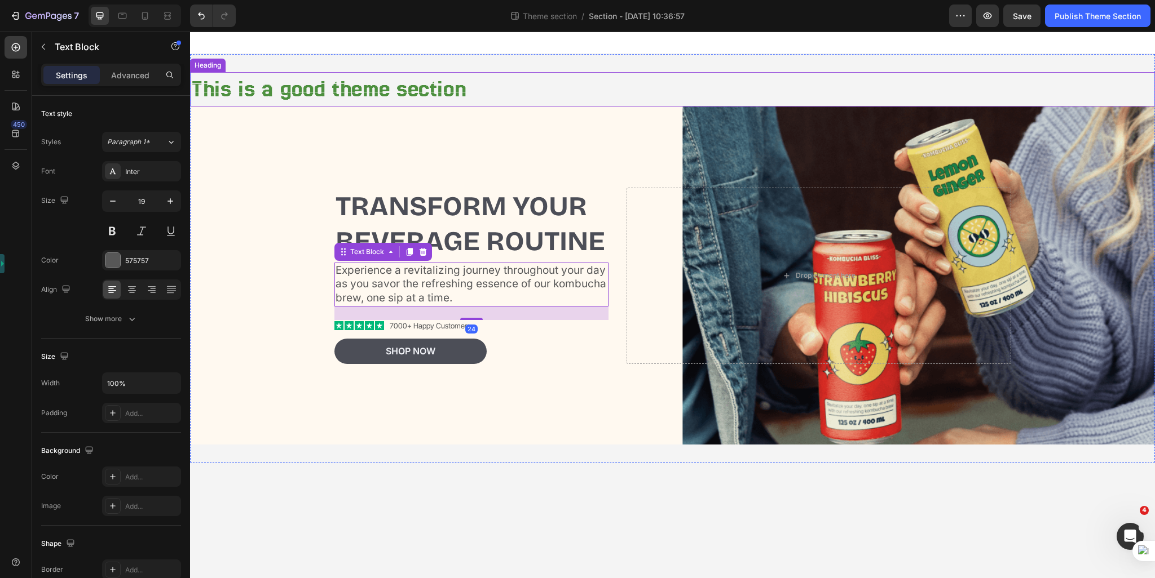
click at [659, 86] on p "This is a good theme section" at bounding box center [672, 89] width 962 height 32
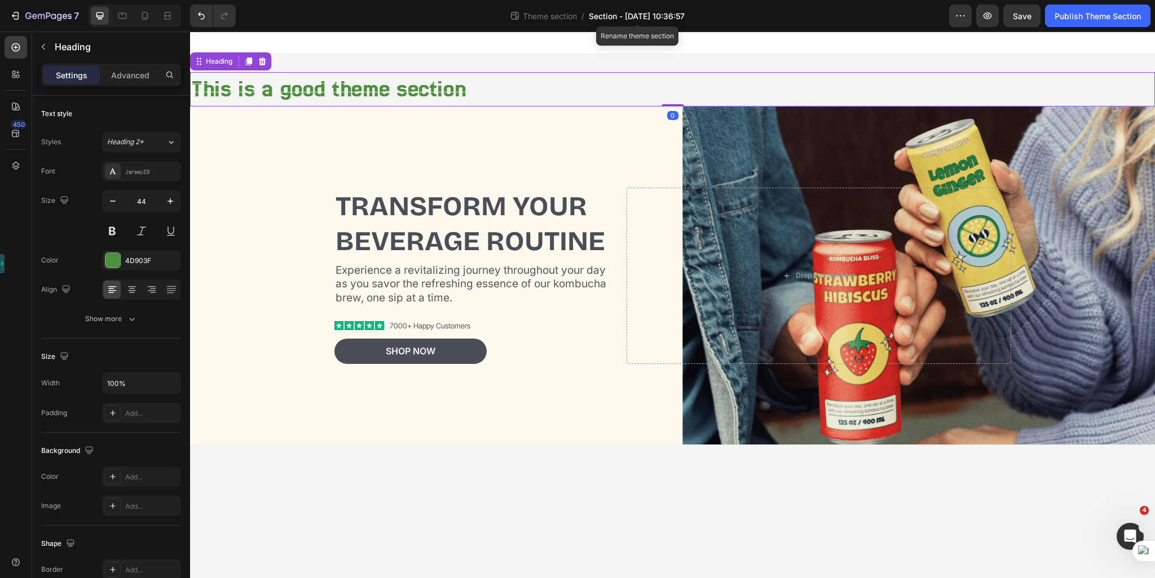
click at [636, 16] on span "Section - Jul 12 10:36:57" at bounding box center [637, 16] width 96 height 12
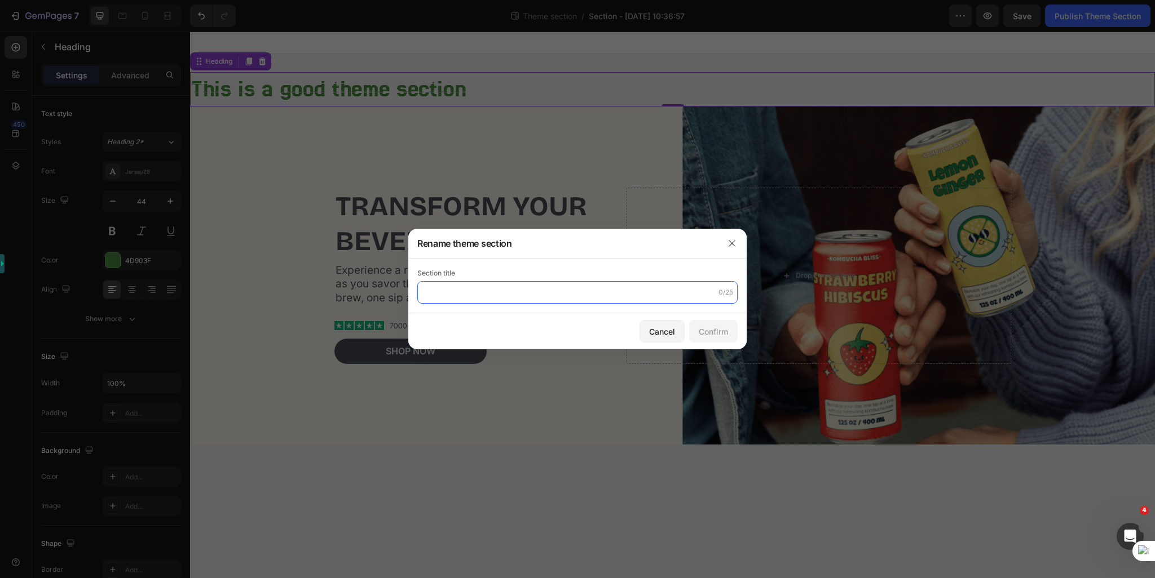
click at [450, 296] on input "text" at bounding box center [577, 292] width 320 height 23
type input "S"
type input "Good mood"
click at [719, 332] on div "Confirm" at bounding box center [713, 332] width 29 height 12
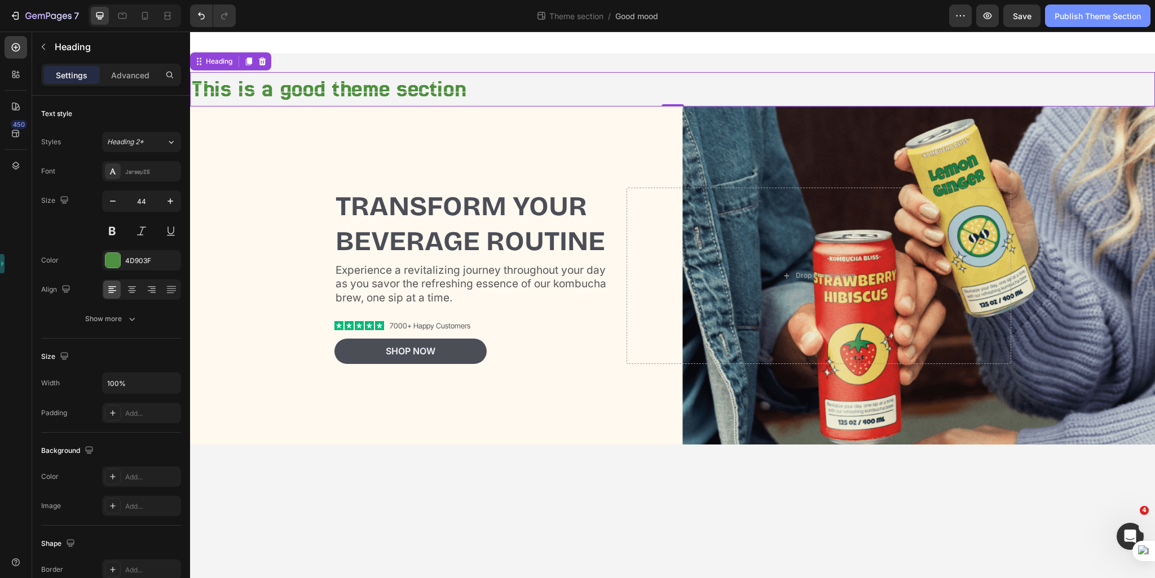
click at [1113, 16] on div "Publish Theme Section" at bounding box center [1097, 16] width 86 height 12
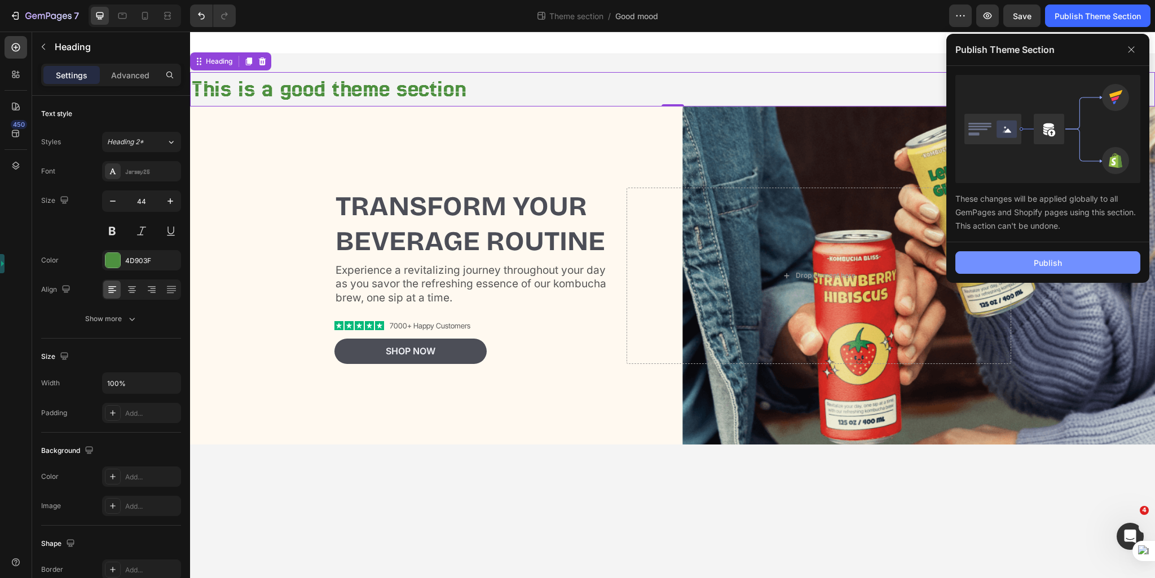
click at [1058, 257] on div "Publish" at bounding box center [1047, 263] width 28 height 12
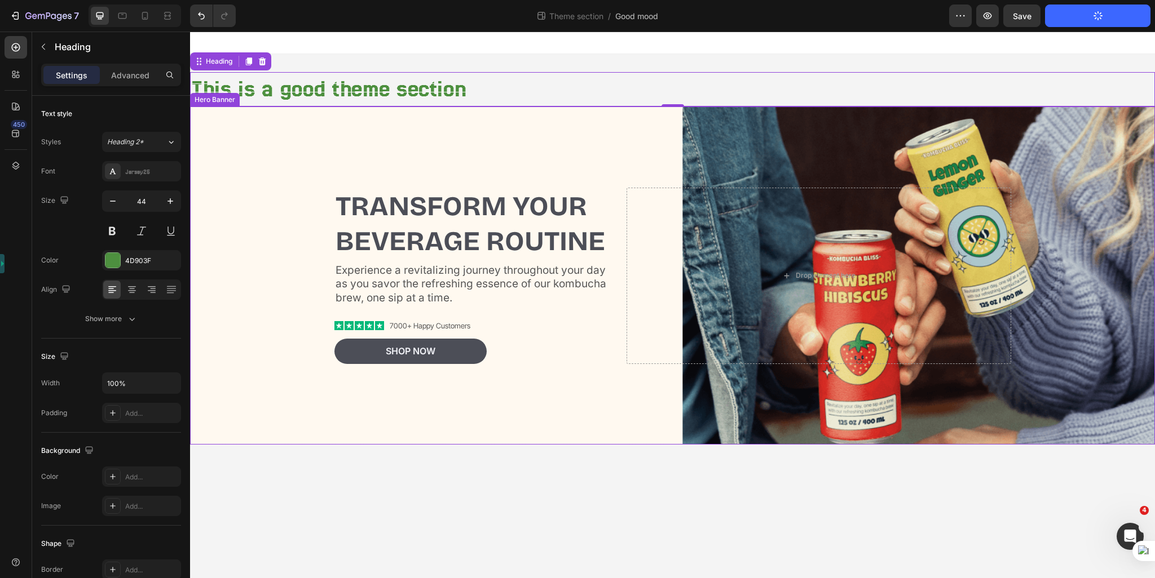
click at [719, 153] on div "Background Image" at bounding box center [672, 276] width 965 height 338
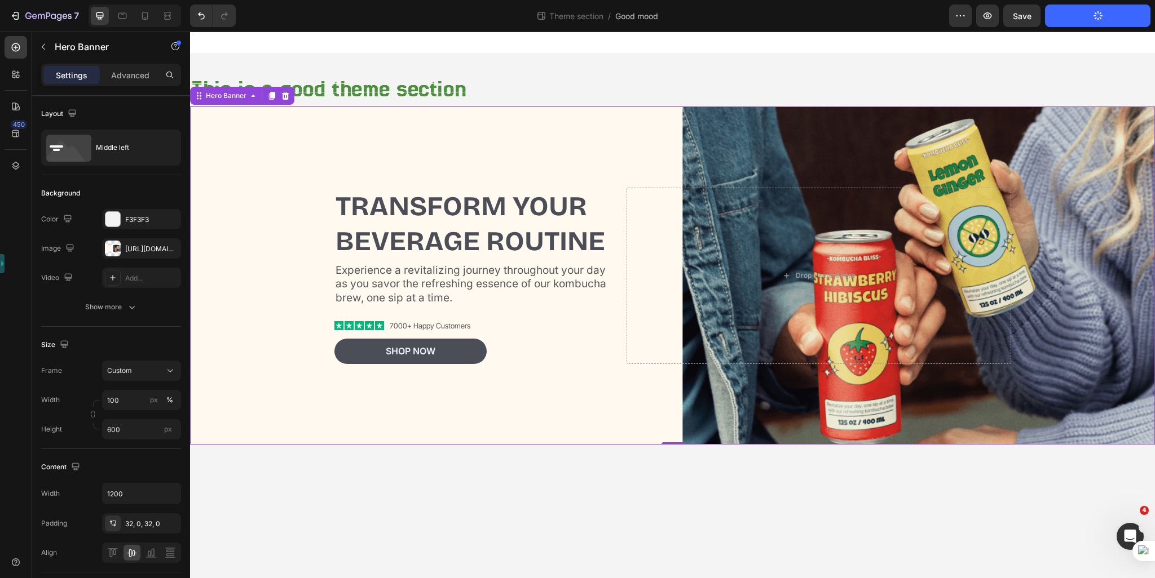
click at [657, 164] on div "Background Image" at bounding box center [672, 276] width 965 height 338
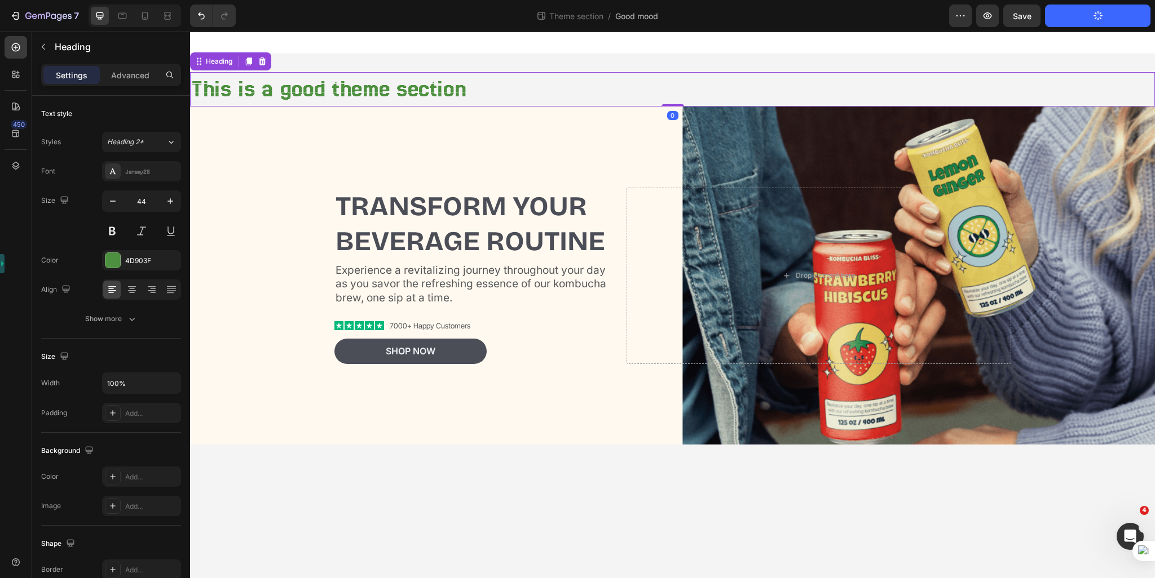
click at [346, 89] on p "This is a good theme section" at bounding box center [672, 89] width 962 height 32
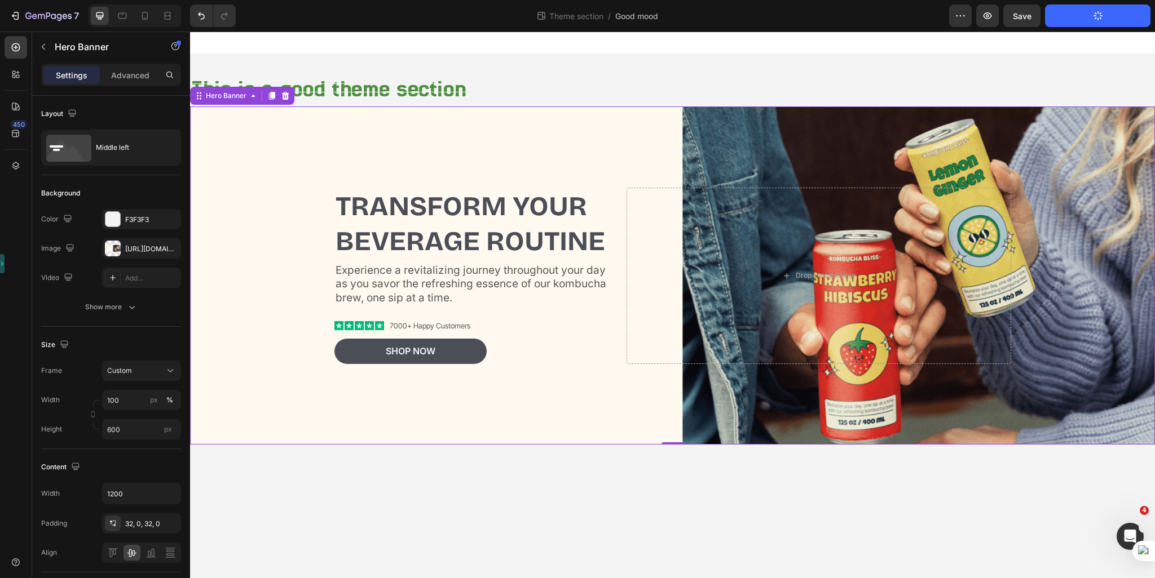
click at [321, 142] on div "Background Image" at bounding box center [672, 276] width 965 height 338
drag, startPoint x: 995, startPoint y: 63, endPoint x: 1204, endPoint y: 63, distance: 209.2
click at [995, 63] on div "This is a good theme section Heading Transform Your Beverage Routine Heading Ex…" at bounding box center [672, 258] width 965 height 409
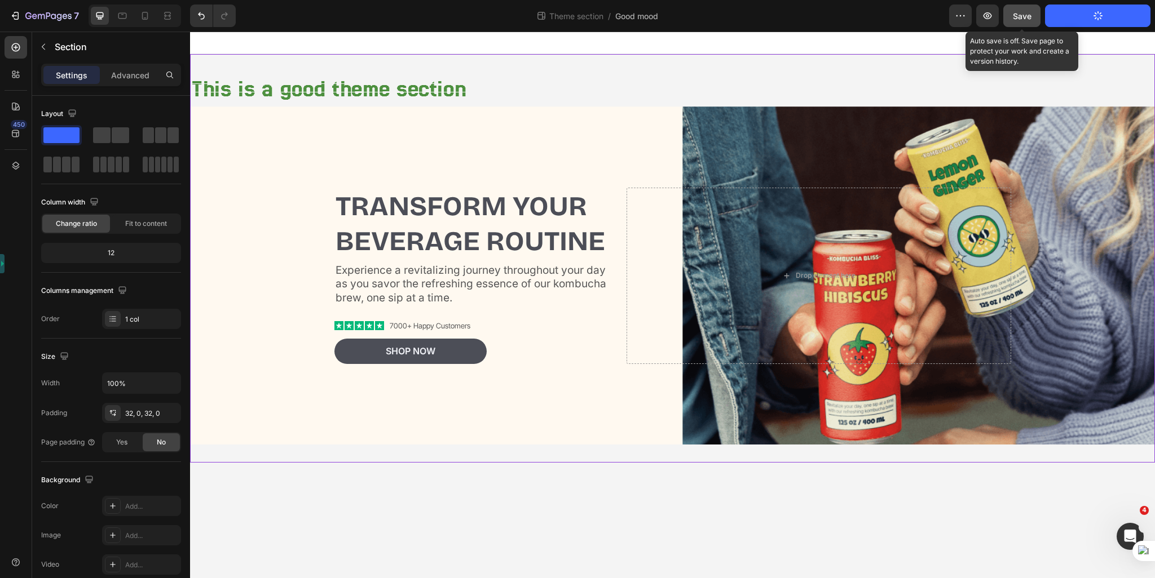
click at [1024, 19] on span "Save" at bounding box center [1022, 16] width 19 height 10
click at [1089, 20] on button "Publish Theme Section" at bounding box center [1097, 16] width 105 height 23
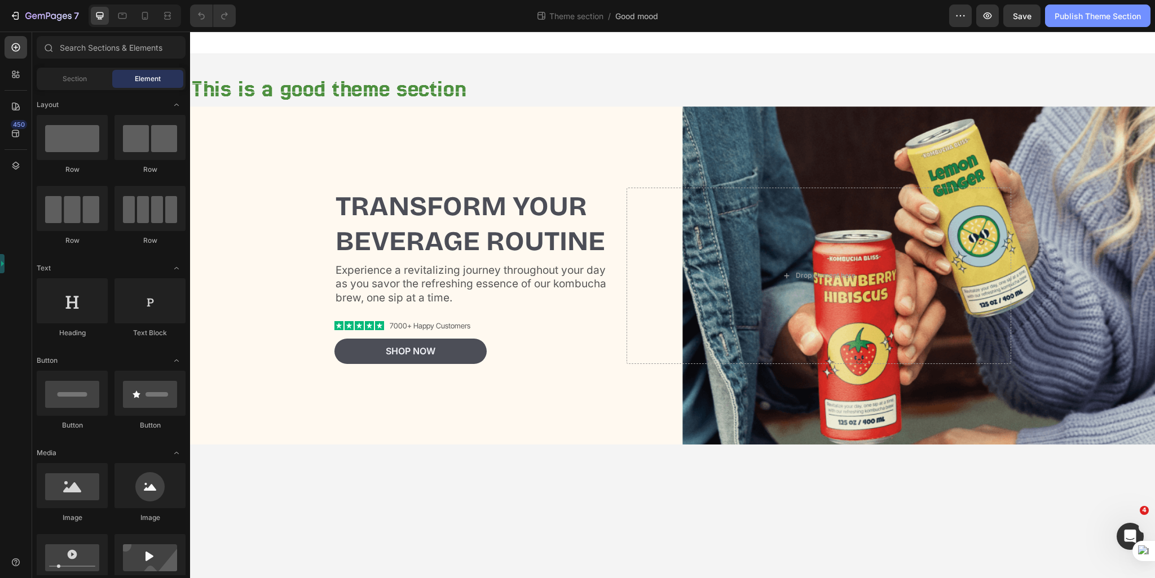
click at [1109, 19] on div "Publish Theme Section" at bounding box center [1097, 16] width 86 height 12
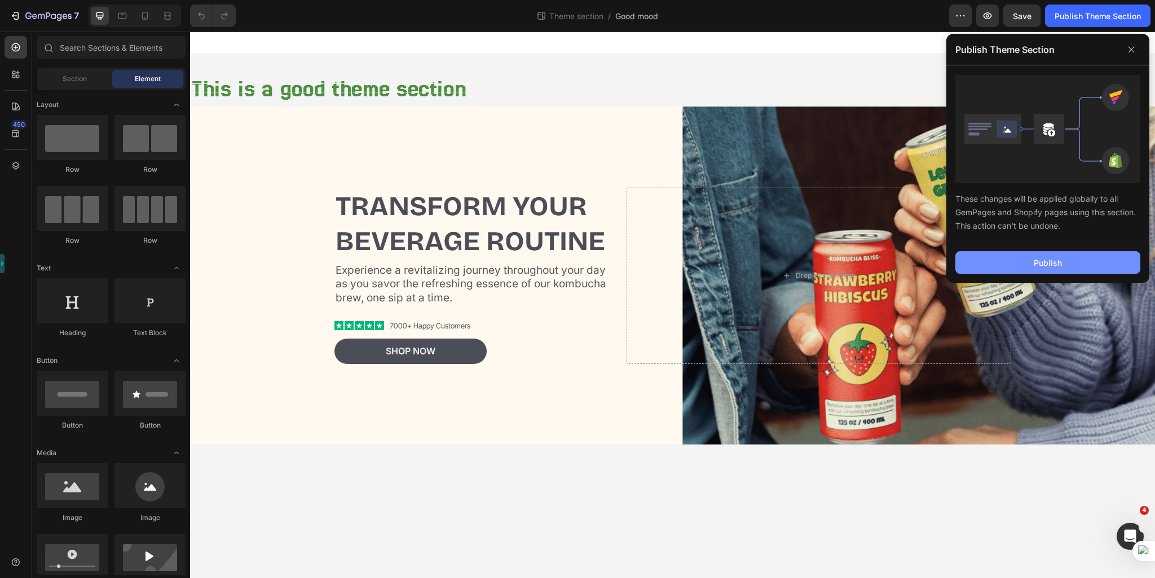
click at [1107, 267] on button "Publish" at bounding box center [1047, 262] width 185 height 23
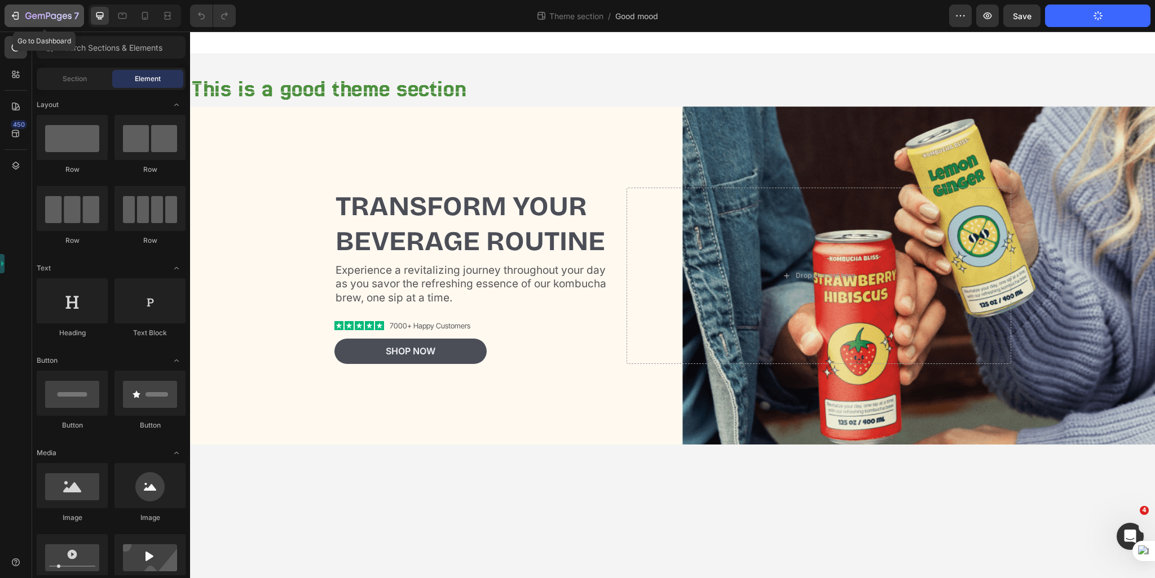
click at [31, 17] on icon "button" at bounding box center [28, 15] width 6 height 7
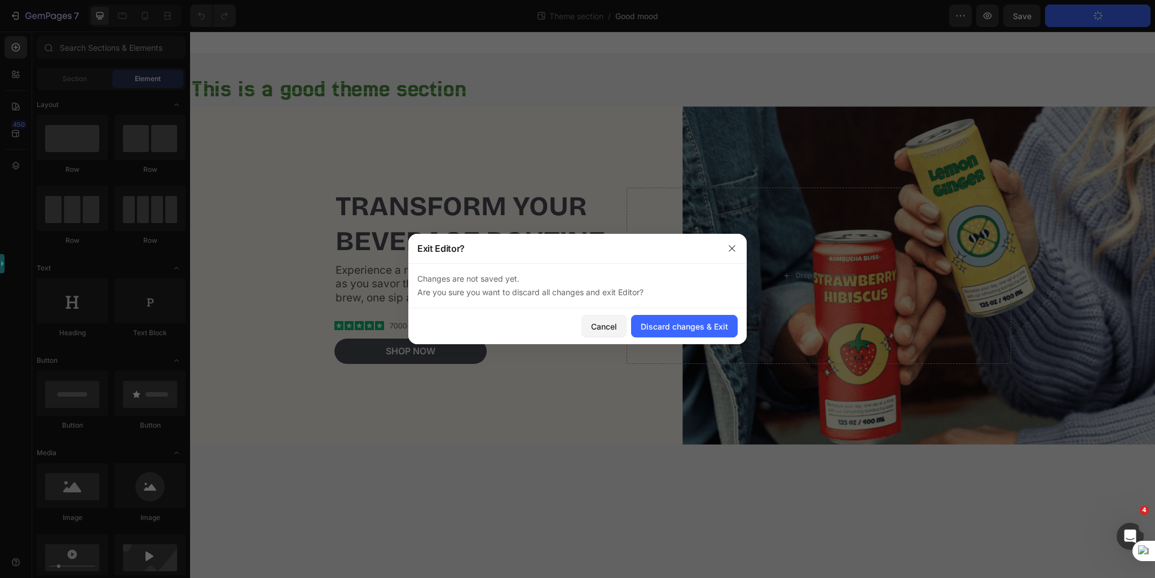
drag, startPoint x: 668, startPoint y: 334, endPoint x: 678, endPoint y: 353, distance: 21.4
click at [669, 334] on button "Discard changes & Exit" at bounding box center [684, 326] width 107 height 23
